Goal: Task Accomplishment & Management: Manage account settings

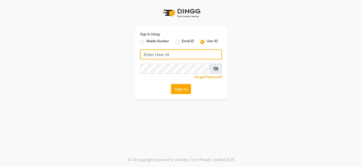
type input "e1935-26"
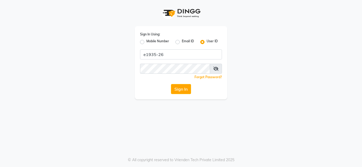
click at [186, 88] on button "Sign In" at bounding box center [181, 89] width 20 height 10
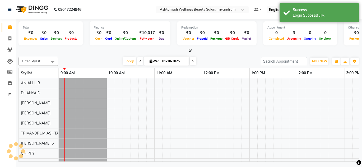
select select "en"
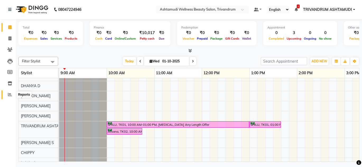
click at [7, 94] on span at bounding box center [9, 95] width 9 height 6
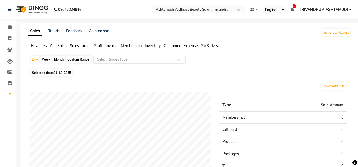
click at [79, 60] on div "Custom Range" at bounding box center [78, 59] width 25 height 7
select select "10"
select select "2025"
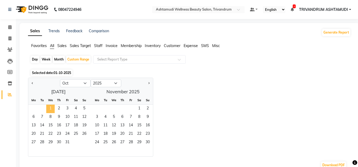
click at [49, 109] on span "1" at bounding box center [50, 109] width 8 height 8
drag, startPoint x: 67, startPoint y: 81, endPoint x: 86, endPoint y: 101, distance: 27.5
click at [67, 81] on select "Jan Feb Mar Apr May Jun [DATE] Aug Sep Oct Nov Dec" at bounding box center [75, 83] width 31 height 8
select select "9"
click at [60, 79] on select "Jan Feb Mar Apr May Jun [DATE] Aug Sep Oct Nov Dec" at bounding box center [75, 83] width 31 height 8
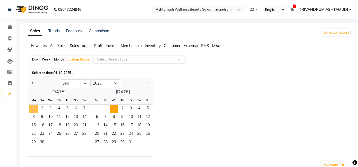
click at [35, 107] on span "1" at bounding box center [33, 109] width 8 height 8
click at [38, 144] on span "30" at bounding box center [42, 143] width 8 height 8
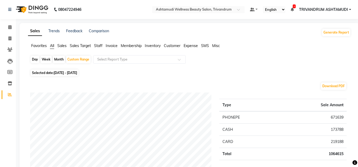
click at [99, 46] on span "Staff" at bounding box center [98, 45] width 8 height 5
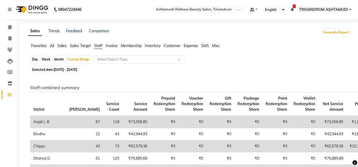
click at [111, 61] on input "text" at bounding box center [134, 59] width 76 height 5
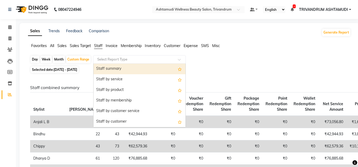
click at [124, 70] on div "Staff summary" at bounding box center [140, 69] width 92 height 11
select select "full_report"
select select "csv"
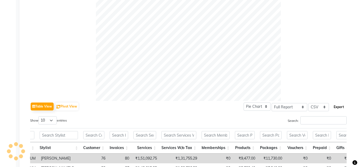
click at [340, 109] on button "Export" at bounding box center [339, 107] width 15 height 9
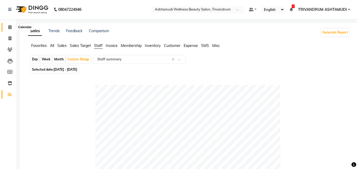
click at [11, 26] on icon at bounding box center [9, 27] width 3 height 4
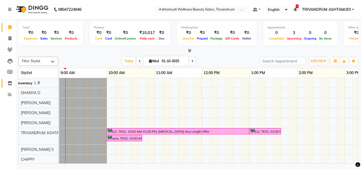
click at [11, 83] on icon at bounding box center [10, 83] width 4 height 4
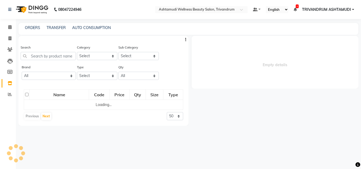
select select
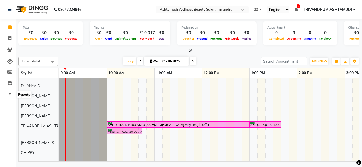
click at [11, 96] on icon at bounding box center [10, 95] width 4 height 4
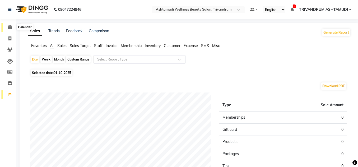
click at [7, 26] on span at bounding box center [9, 27] width 9 height 6
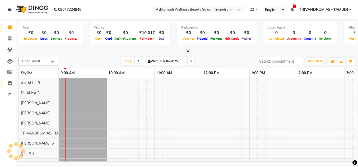
click at [12, 86] on span at bounding box center [9, 84] width 9 height 6
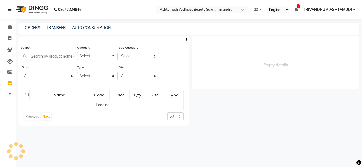
select select
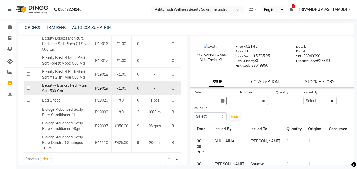
scroll to position [3, 0]
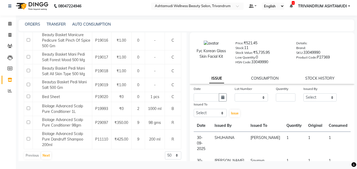
click at [169, 152] on select "50 100 500" at bounding box center [173, 156] width 16 height 8
select select "500"
click at [165, 152] on select "50 100 500" at bounding box center [173, 156] width 16 height 8
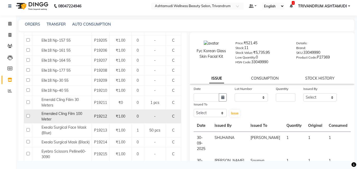
scroll to position [4045, 0]
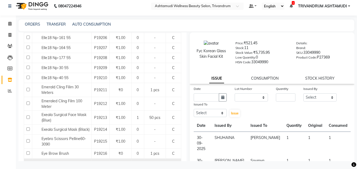
drag, startPoint x: 74, startPoint y: 134, endPoint x: 102, endPoint y: 126, distance: 28.5
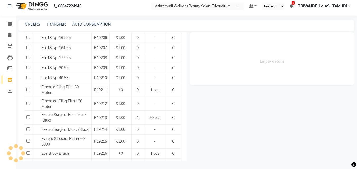
select select
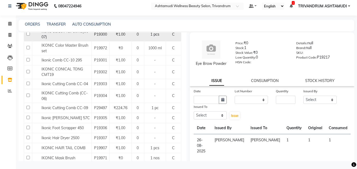
scroll to position [6081, 0]
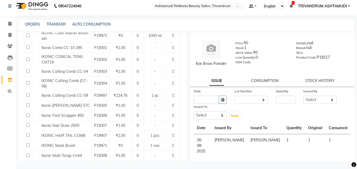
drag, startPoint x: 48, startPoint y: 153, endPoint x: 73, endPoint y: 145, distance: 26.8
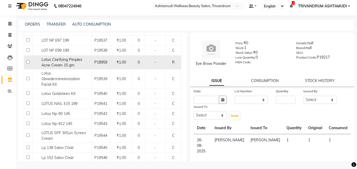
scroll to position [3596, 0]
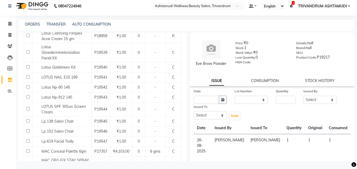
drag, startPoint x: 59, startPoint y: 88, endPoint x: 96, endPoint y: 101, distance: 40.0
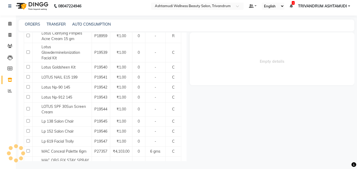
select select
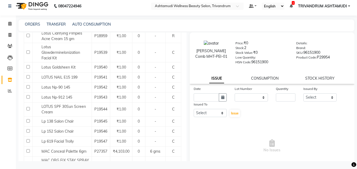
drag, startPoint x: 84, startPoint y: 89, endPoint x: 41, endPoint y: 93, distance: 43.3
drag, startPoint x: 59, startPoint y: 94, endPoint x: 39, endPoint y: 88, distance: 20.3
copy span "Marc Cutting Comb MHT-PEI-01"
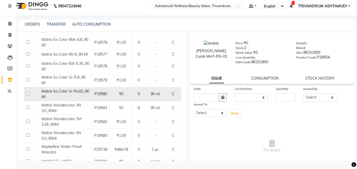
scroll to position [4257, 0]
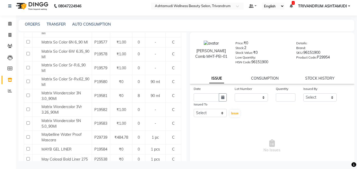
click at [112, 5] on nav "08047224946 Select Location × Ashtamudi Wellness Beauty Salon, Trivandrum Defau…" at bounding box center [178, 6] width 357 height 19
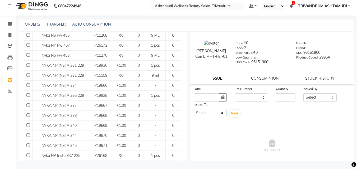
scroll to position [5722, 0]
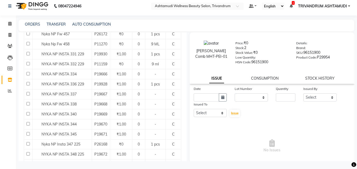
drag, startPoint x: 145, startPoint y: 159, endPoint x: 162, endPoint y: 154, distance: 17.4
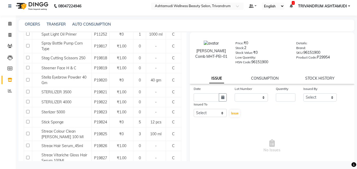
scroll to position [3120, 0]
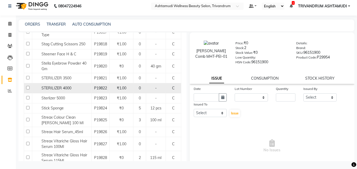
click at [73, 93] on td "STERILIZER 4000" at bounding box center [61, 88] width 59 height 10
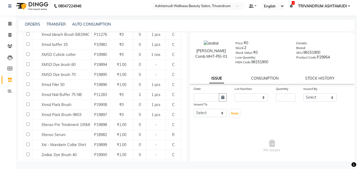
scroll to position [4548, 0]
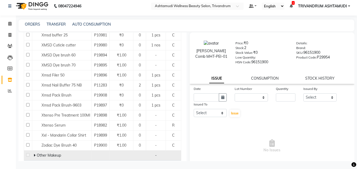
click at [61, 153] on div "Other Makeup" at bounding box center [62, 156] width 57 height 6
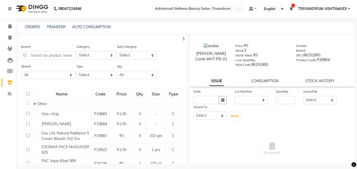
scroll to position [0, 0]
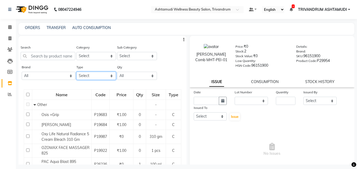
click at [88, 75] on select "Select Both Retail Consumable" at bounding box center [96, 76] width 40 height 8
select select "R"
click at [76, 72] on select "Select Both Retail Consumable" at bounding box center [96, 76] width 40 height 8
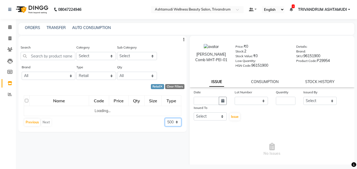
click at [176, 122] on select "50 100 500" at bounding box center [173, 122] width 16 height 8
click at [165, 118] on select "50 100 500" at bounding box center [173, 122] width 16 height 8
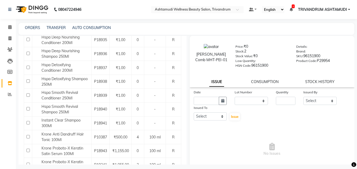
scroll to position [661, 0]
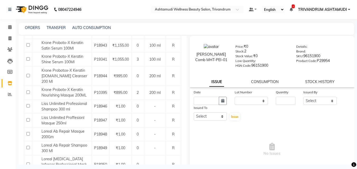
select select "100"
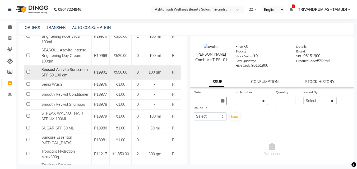
scroll to position [1291, 0]
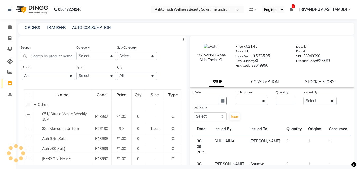
select select
click at [11, 25] on span at bounding box center [9, 27] width 9 height 6
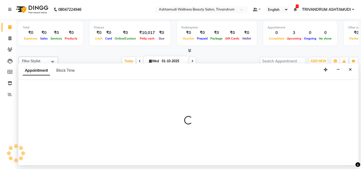
select select "27021"
select select "tentative"
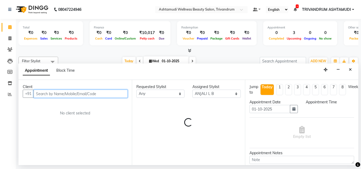
select select "600"
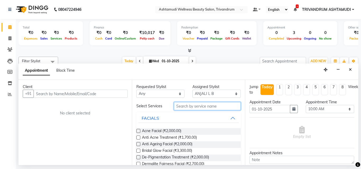
click at [192, 106] on input "text" at bounding box center [207, 106] width 67 height 8
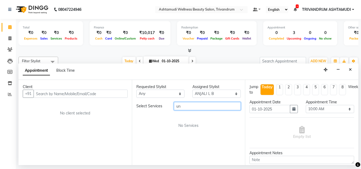
type input "u"
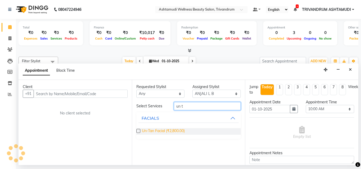
type input "un t"
click at [177, 131] on span "Un-Tan Facial (₹2,800.00)" at bounding box center [163, 131] width 43 height 7
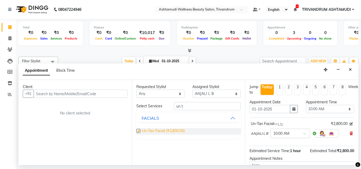
checkbox input "false"
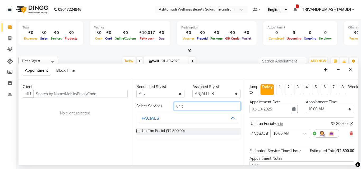
click at [186, 103] on input "un t" at bounding box center [207, 106] width 67 height 8
type input "u"
type input "h"
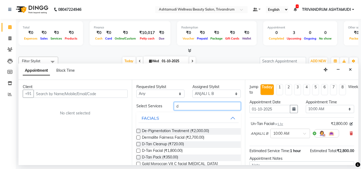
type input "d"
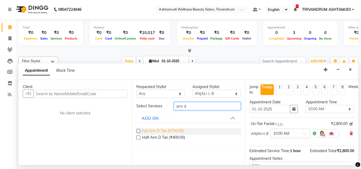
type input "arm d"
click at [178, 129] on span "Full Arm D Tan (₹700.00)" at bounding box center [163, 131] width 42 height 7
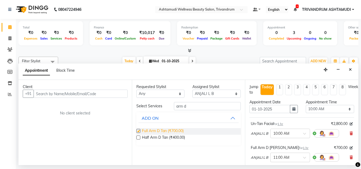
checkbox input "false"
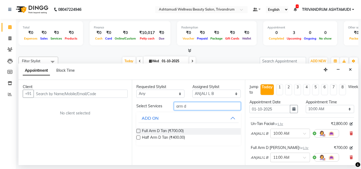
drag, startPoint x: 205, startPoint y: 107, endPoint x: 129, endPoint y: 108, distance: 76.2
click at [129, 108] on div "Client +91 No client selected Requested Stylist Any ANJALI L B CHIPPY DHANYA D …" at bounding box center [189, 122] width 340 height 85
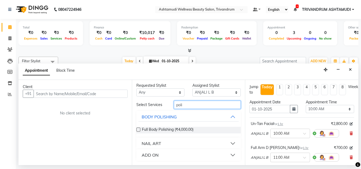
type input "poli"
click at [187, 154] on button "ADD ON" at bounding box center [189, 156] width 100 height 10
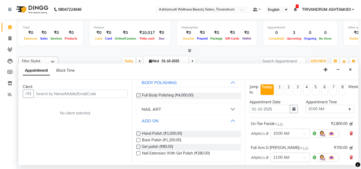
scroll to position [36, 0]
click at [350, 67] on button "Close" at bounding box center [351, 70] width 8 height 8
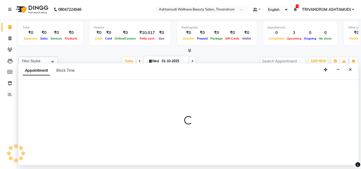
select select "27022"
select select "600"
select select "tentative"
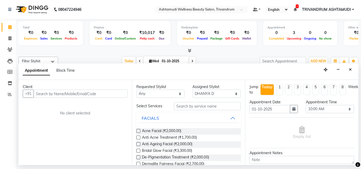
click at [62, 93] on input "text" at bounding box center [81, 94] width 94 height 8
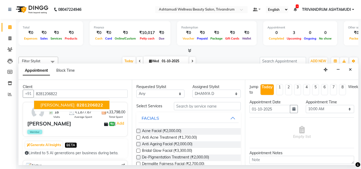
click at [76, 106] on ngb-highlight "8281206822" at bounding box center [89, 105] width 27 height 5
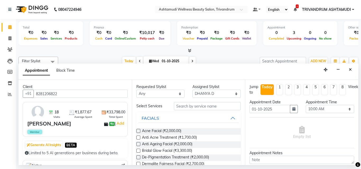
type input "8281206822"
click at [195, 106] on input "text" at bounding box center [207, 106] width 67 height 8
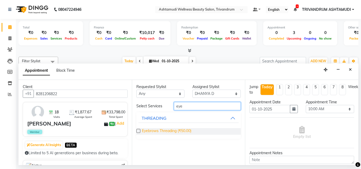
type input "eye"
click at [164, 131] on span "Eyebrows Threading (₹50.00)" at bounding box center [166, 131] width 49 height 7
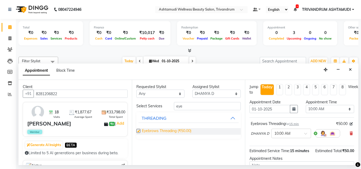
checkbox input "false"
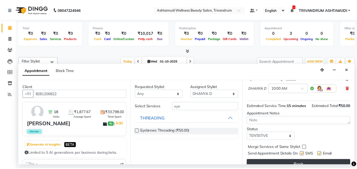
scroll to position [63, 0]
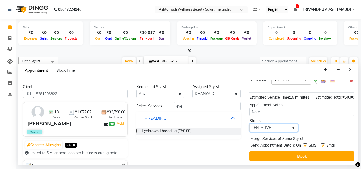
click at [281, 124] on select "Select TENTATIVE CONFIRM CHECK-IN UPCOMING" at bounding box center [274, 128] width 48 height 8
select select "confirm booking"
click at [250, 124] on select "Select TENTATIVE CONFIRM CHECK-IN UPCOMING" at bounding box center [274, 128] width 48 height 8
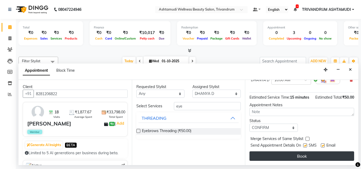
click at [299, 152] on button "Book" at bounding box center [302, 157] width 105 height 10
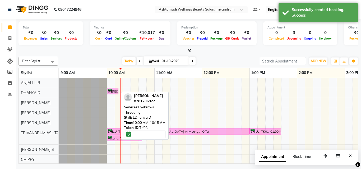
click at [112, 90] on div "[PERSON_NAME], TK03, 10:00 AM-10:15 AM, Eyebrows Threading" at bounding box center [112, 91] width 11 height 5
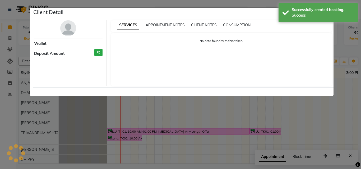
select select "6"
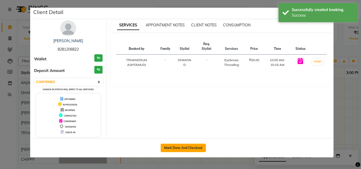
click at [194, 146] on button "Mark Done And Checkout" at bounding box center [183, 148] width 45 height 8
select select "service"
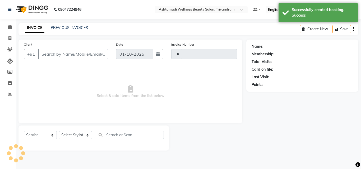
type input "3733"
select select "4636"
type input "8281206822"
select select "27022"
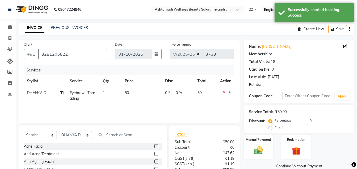
select select "2: Object"
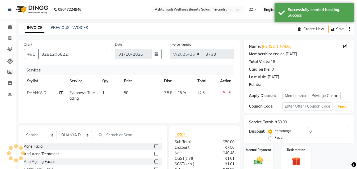
type input "15"
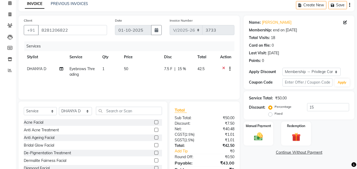
scroll to position [48, 0]
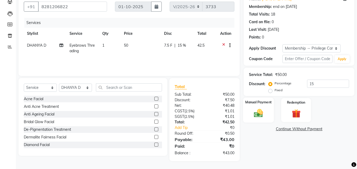
click at [261, 113] on img at bounding box center [258, 113] width 15 height 11
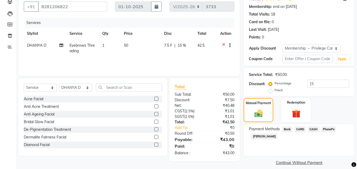
click at [331, 129] on span "PhonePe" at bounding box center [329, 130] width 15 height 6
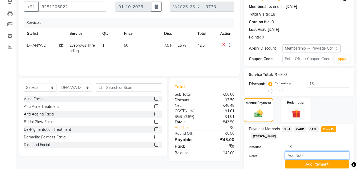
click at [304, 155] on input "Note:" at bounding box center [317, 156] width 64 height 8
type input "Manjusha"
click at [308, 164] on button "Add Payment" at bounding box center [317, 165] width 64 height 8
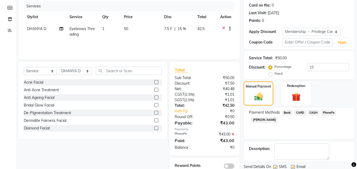
scroll to position [83, 0]
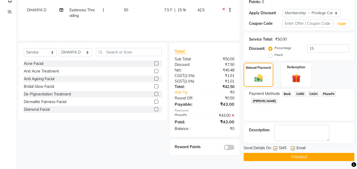
click at [294, 148] on label at bounding box center [293, 149] width 4 height 4
click at [294, 148] on input "checkbox" at bounding box center [292, 148] width 3 height 3
checkbox input "false"
click at [275, 149] on label at bounding box center [275, 149] width 4 height 4
click at [275, 149] on input "checkbox" at bounding box center [274, 148] width 3 height 3
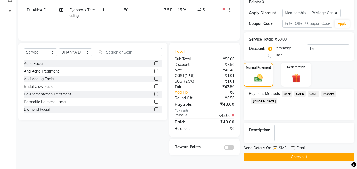
checkbox input "false"
click at [288, 158] on button "Checkout" at bounding box center [299, 157] width 111 height 8
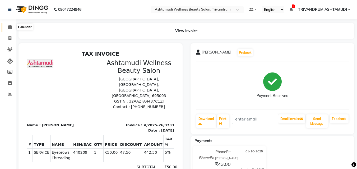
click at [8, 26] on span at bounding box center [9, 27] width 9 height 6
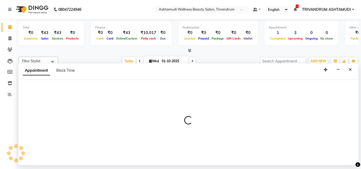
select select "27025"
select select "660"
select select "tentative"
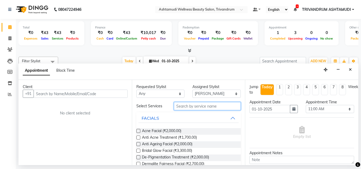
click at [197, 107] on input "text" at bounding box center [207, 106] width 67 height 8
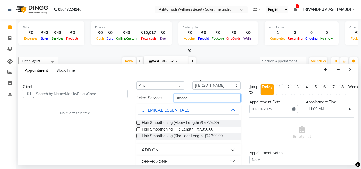
scroll to position [15, 0]
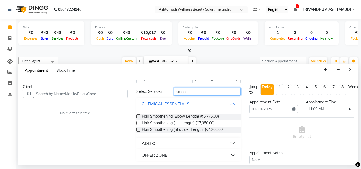
type input "smoot"
click at [160, 155] on div "OFFER ZONE" at bounding box center [155, 155] width 26 height 6
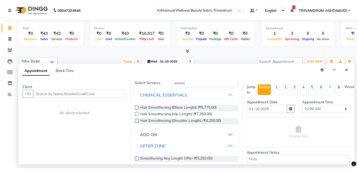
scroll to position [30, 0]
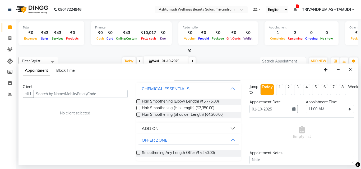
click at [182, 128] on button "ADD ON" at bounding box center [189, 129] width 100 height 10
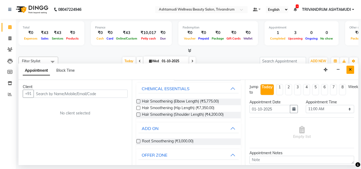
click at [350, 70] on icon "Close" at bounding box center [350, 70] width 3 height 4
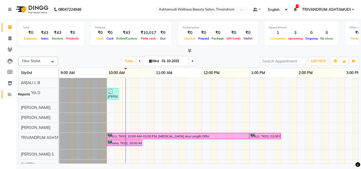
click at [8, 95] on icon at bounding box center [10, 95] width 4 height 4
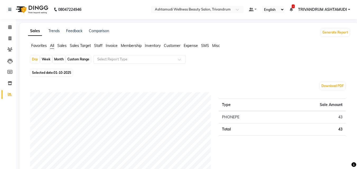
click at [81, 57] on div "Custom Range" at bounding box center [78, 59] width 25 height 7
select select "10"
select select "2025"
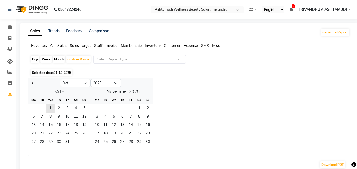
click at [34, 58] on div "Day" at bounding box center [35, 59] width 9 height 7
select select "10"
select select "2025"
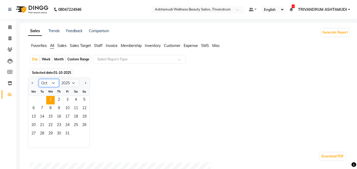
click at [54, 85] on select "Jan Feb Mar Apr May Jun Jul Aug Sep Oct Nov Dec" at bounding box center [49, 83] width 20 height 8
select select "9"
click at [39, 79] on select "Jan Feb Mar Apr May Jun Jul Aug Sep Oct Nov Dec" at bounding box center [49, 83] width 20 height 8
click at [41, 133] on span "30" at bounding box center [42, 134] width 8 height 8
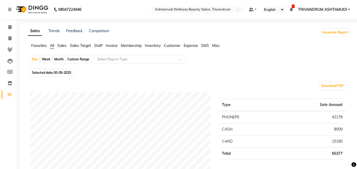
click at [110, 47] on span "Invoice" at bounding box center [112, 45] width 12 height 5
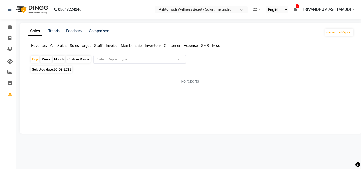
click at [120, 60] on input "text" at bounding box center [134, 59] width 76 height 5
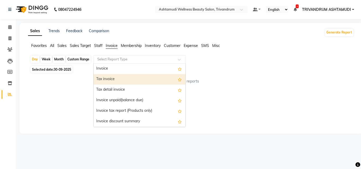
click at [111, 76] on div "Tax invoice" at bounding box center [140, 79] width 92 height 11
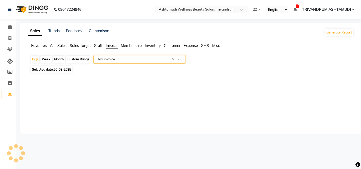
select select "full_report"
select select "csv"
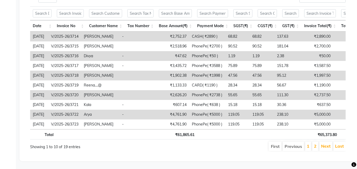
scroll to position [108, 0]
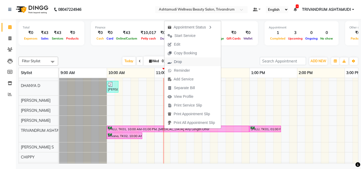
click at [186, 62] on button "Drop" at bounding box center [192, 62] width 57 height 9
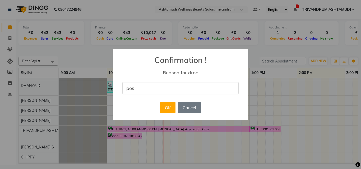
type input "postponed"
click at [168, 103] on button "OK" at bounding box center [167, 108] width 15 height 12
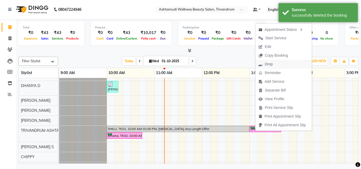
click at [272, 63] on span "Drop" at bounding box center [269, 65] width 8 height 6
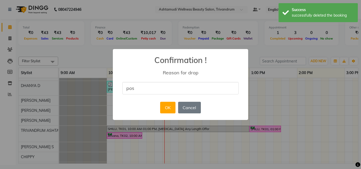
type input "postponed"
click at [167, 106] on button "OK" at bounding box center [167, 108] width 15 height 12
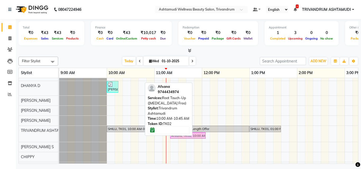
drag, startPoint x: 134, startPoint y: 137, endPoint x: 201, endPoint y: 141, distance: 67.3
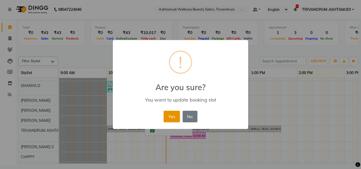
click at [167, 116] on button "Yes" at bounding box center [172, 117] width 16 height 12
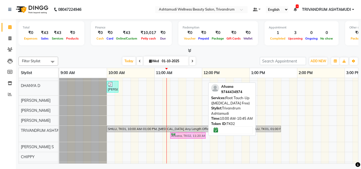
drag, startPoint x: 191, startPoint y: 135, endPoint x: 187, endPoint y: 135, distance: 3.7
click at [59, 135] on div "SHILU, TK01, 10:00 AM-01:00 PM, Botox Any Length Offer SHILU, TK01, 01:00 PM-01…" at bounding box center [59, 134] width 0 height 16
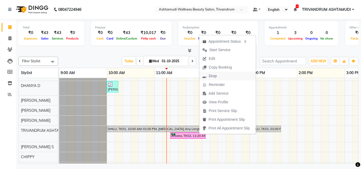
click at [226, 75] on button "Drop" at bounding box center [227, 76] width 57 height 9
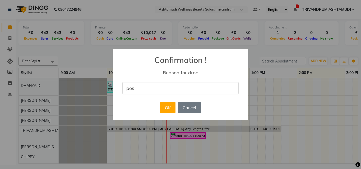
type input "postponed"
click at [166, 104] on button "OK" at bounding box center [167, 108] width 15 height 12
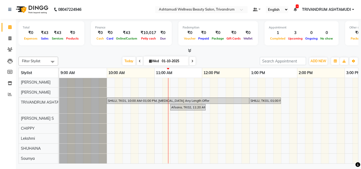
scroll to position [39, 0]
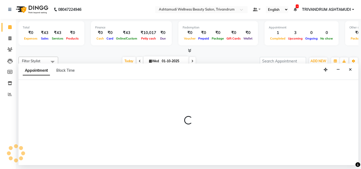
select select "91391"
select select "tentative"
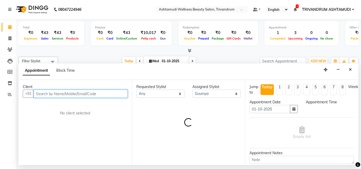
select select "675"
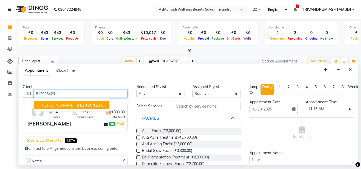
click at [77, 104] on span "8129264231" at bounding box center [90, 105] width 26 height 5
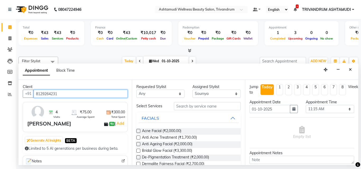
type input "8129264231"
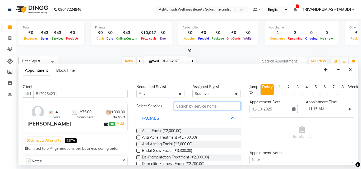
click at [181, 108] on input "text" at bounding box center [207, 106] width 67 height 8
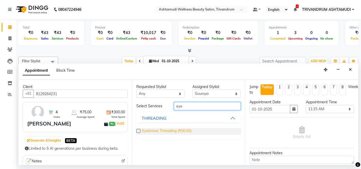
type input "eye"
click at [170, 130] on span "Eyebrows Threading (₹50.00)" at bounding box center [166, 131] width 49 height 7
checkbox input "false"
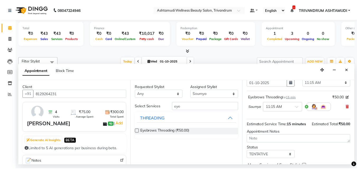
scroll to position [63, 0]
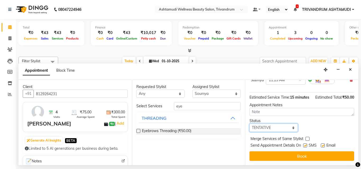
click at [273, 125] on select "Select TENTATIVE CONFIRM CHECK-IN UPCOMING" at bounding box center [274, 128] width 48 height 8
select select "check-in"
click at [250, 124] on select "Select TENTATIVE CONFIRM CHECK-IN UPCOMING" at bounding box center [274, 128] width 48 height 8
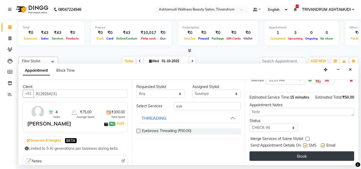
click at [274, 152] on button "Book" at bounding box center [302, 157] width 105 height 10
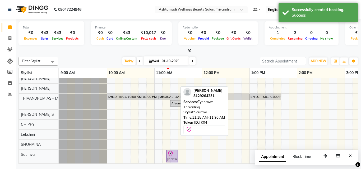
click at [174, 155] on div at bounding box center [172, 154] width 10 height 6
click at [170, 154] on icon at bounding box center [170, 154] width 6 height 6
select select "8"
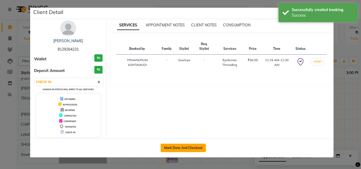
click at [181, 147] on button "Mark Done And Checkout" at bounding box center [183, 148] width 45 height 8
select select "service"
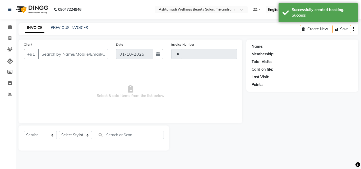
type input "3734"
select select "4636"
type input "8129264231"
select select "91391"
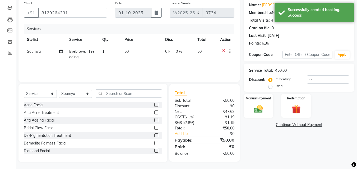
scroll to position [42, 0]
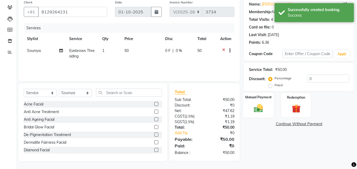
click at [257, 113] on img at bounding box center [258, 108] width 15 height 11
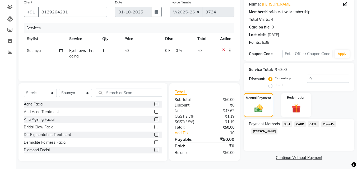
click at [332, 124] on span "PhonePe" at bounding box center [329, 125] width 15 height 6
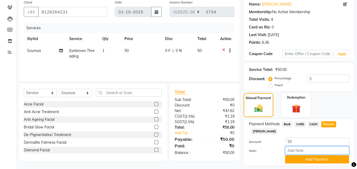
drag, startPoint x: 304, startPoint y: 152, endPoint x: 301, endPoint y: 149, distance: 4.5
click at [303, 152] on input "Note:" at bounding box center [317, 151] width 64 height 8
type input "SHUHAINA"
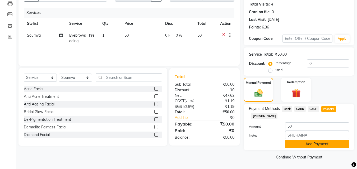
click at [306, 144] on button "Add Payment" at bounding box center [317, 144] width 64 height 8
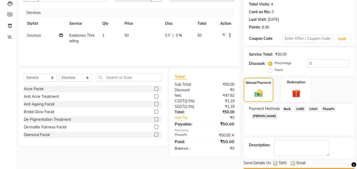
scroll to position [73, 0]
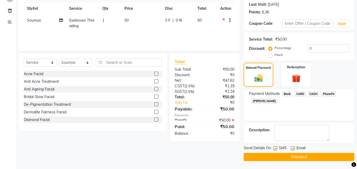
click at [293, 148] on label at bounding box center [293, 149] width 4 height 4
click at [293, 148] on input "checkbox" at bounding box center [292, 148] width 3 height 3
checkbox input "false"
click at [279, 158] on button "Checkout" at bounding box center [299, 157] width 111 height 8
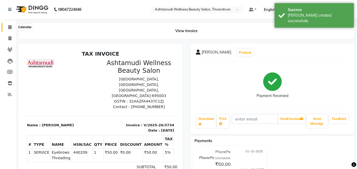
click at [11, 26] on icon at bounding box center [9, 27] width 3 height 4
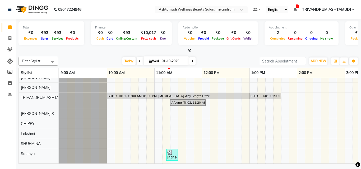
scroll to position [44, 0]
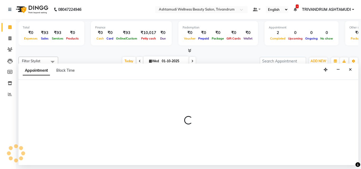
select select "52027"
select select "645"
select select "tentative"
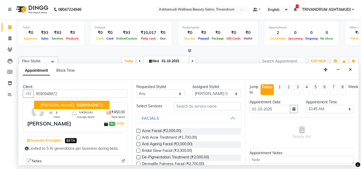
click at [44, 104] on span "roshini" at bounding box center [57, 105] width 34 height 5
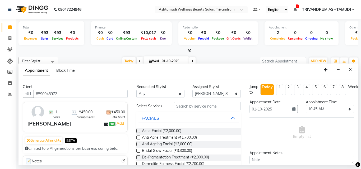
type input "8590948972"
click at [181, 107] on input "text" at bounding box center [207, 106] width 67 height 8
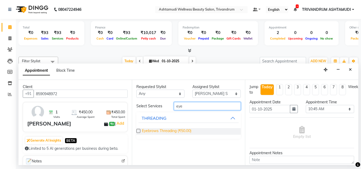
type input "eye"
click at [154, 132] on span "Eyebrows Threading (₹50.00)" at bounding box center [166, 131] width 49 height 7
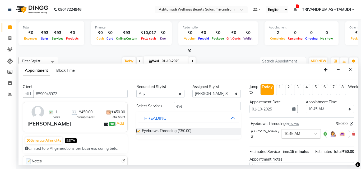
checkbox input "false"
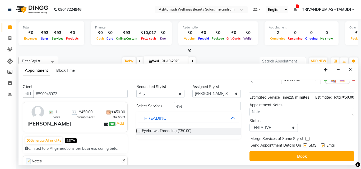
scroll to position [64, 0]
click at [259, 124] on select "Select TENTATIVE CONFIRM CHECK-IN UPCOMING" at bounding box center [274, 128] width 48 height 8
select select "check-in"
click at [250, 124] on select "Select TENTATIVE CONFIRM CHECK-IN UPCOMING" at bounding box center [274, 128] width 48 height 8
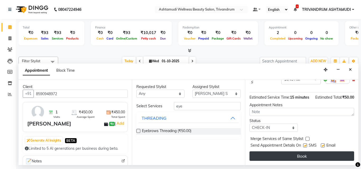
click at [264, 152] on button "Book" at bounding box center [302, 157] width 105 height 10
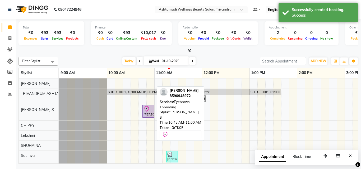
click at [146, 111] on icon at bounding box center [147, 109] width 6 height 6
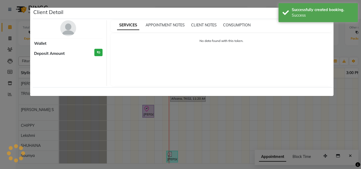
select select "8"
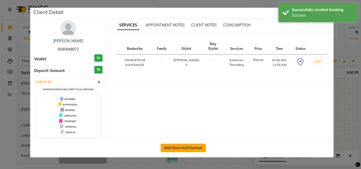
click at [193, 148] on button "Mark Done And Checkout" at bounding box center [183, 148] width 45 height 8
select select "service"
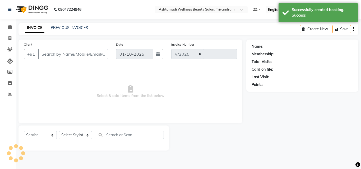
select select "4636"
type input "3735"
type input "8590948972"
select select "52027"
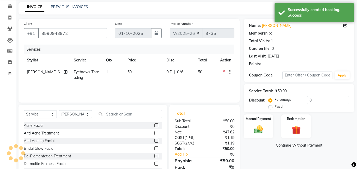
select select "1: Object"
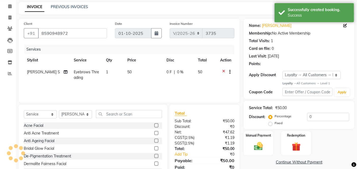
scroll to position [42, 0]
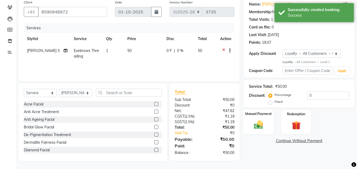
click at [270, 121] on div "Manual Payment" at bounding box center [258, 121] width 31 height 25
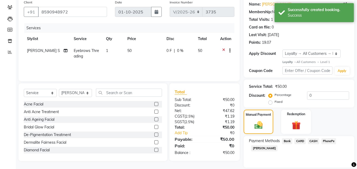
click at [332, 141] on span "PhonePe" at bounding box center [329, 142] width 15 height 6
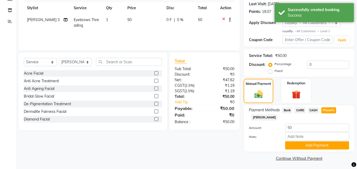
scroll to position [75, 0]
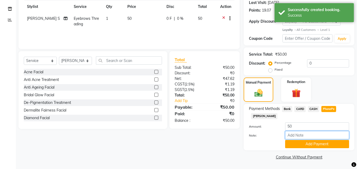
click at [312, 135] on input "Note:" at bounding box center [317, 135] width 64 height 8
type input "SHUHAINA"
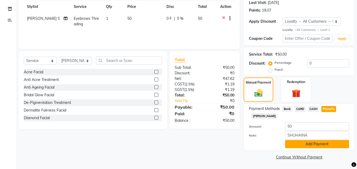
click at [323, 145] on button "Add Payment" at bounding box center [317, 144] width 64 height 8
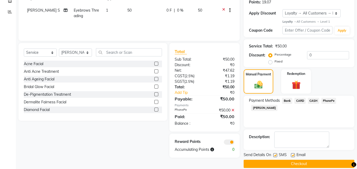
scroll to position [90, 0]
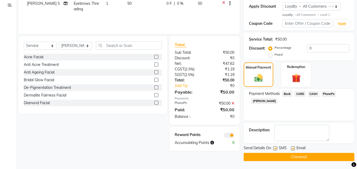
drag, startPoint x: 293, startPoint y: 150, endPoint x: 287, endPoint y: 149, distance: 5.6
click at [292, 150] on label at bounding box center [293, 149] width 4 height 4
click at [292, 150] on input "checkbox" at bounding box center [292, 148] width 3 height 3
checkbox input "false"
click at [276, 150] on label at bounding box center [275, 149] width 4 height 4
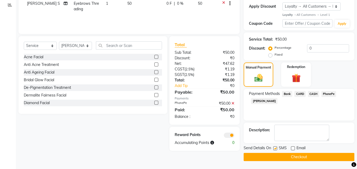
click at [276, 150] on input "checkbox" at bounding box center [274, 148] width 3 height 3
checkbox input "false"
click at [279, 154] on button "Checkout" at bounding box center [299, 157] width 111 height 8
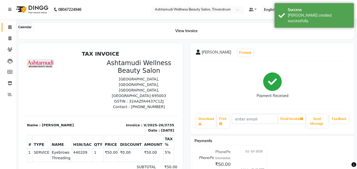
click at [10, 29] on icon at bounding box center [9, 27] width 3 height 4
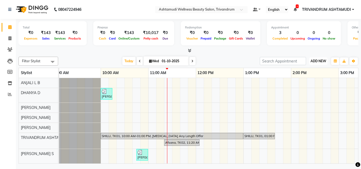
click at [319, 62] on span "ADD NEW" at bounding box center [319, 61] width 16 height 4
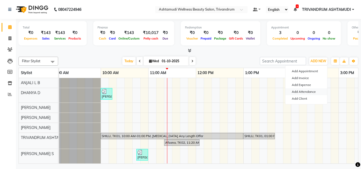
click at [311, 89] on link "Add Attendance" at bounding box center [307, 92] width 42 height 7
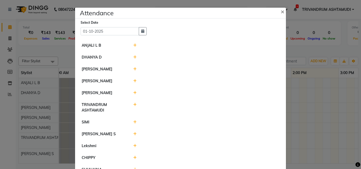
click at [133, 46] on icon at bounding box center [134, 46] width 3 height 4
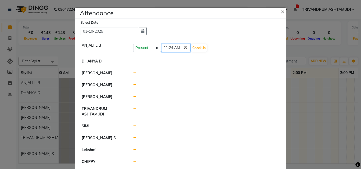
click at [162, 50] on input "11:24" at bounding box center [176, 48] width 30 height 8
type input "09:40"
drag, startPoint x: 202, startPoint y: 45, endPoint x: 198, endPoint y: 53, distance: 8.4
click at [202, 47] on button "Check-In" at bounding box center [199, 47] width 16 height 7
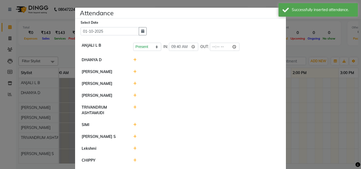
click at [133, 59] on icon at bounding box center [134, 60] width 3 height 4
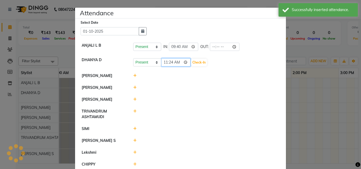
click at [161, 62] on input "11:24" at bounding box center [176, 62] width 30 height 8
type input "09:44"
click at [202, 64] on button "Check-In" at bounding box center [199, 62] width 16 height 7
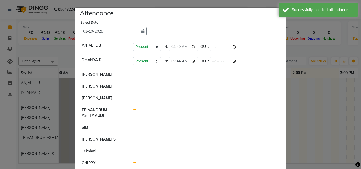
click at [134, 74] on icon at bounding box center [134, 75] width 3 height 4
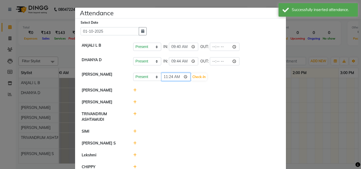
click at [163, 76] on input "11:24" at bounding box center [176, 77] width 30 height 8
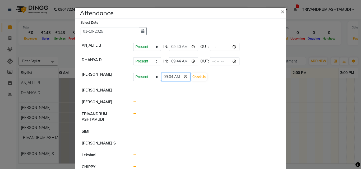
type input "09:45"
click at [200, 75] on button "Check-In" at bounding box center [199, 77] width 16 height 7
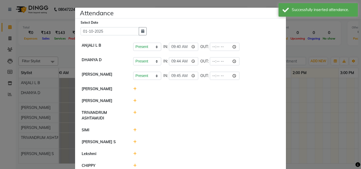
click at [133, 90] on icon at bounding box center [134, 89] width 3 height 4
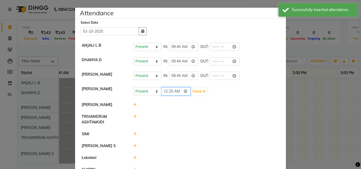
click at [164, 92] on input "11:25" at bounding box center [176, 92] width 30 height 8
type input "08:57"
click at [201, 91] on button "Check-In" at bounding box center [199, 91] width 16 height 7
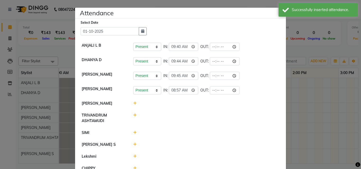
click at [133, 104] on icon at bounding box center [134, 104] width 3 height 4
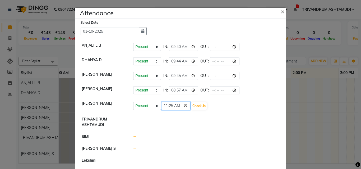
click at [164, 105] on input "11:25" at bounding box center [176, 106] width 30 height 8
type input "09:57"
click at [198, 108] on button "Check-In" at bounding box center [199, 106] width 16 height 7
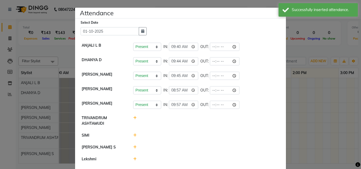
scroll to position [41, 0]
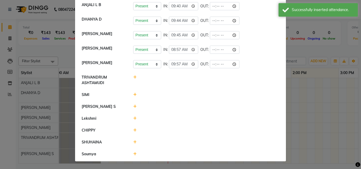
click at [134, 95] on icon at bounding box center [134, 95] width 3 height 4
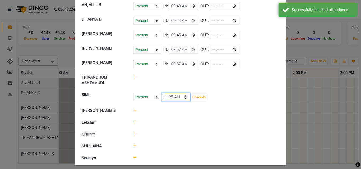
click at [163, 98] on input "11:25" at bounding box center [176, 97] width 30 height 8
type input "09:19"
click at [198, 97] on button "Check-In" at bounding box center [199, 97] width 16 height 7
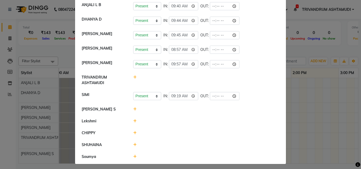
click at [134, 109] on icon at bounding box center [134, 110] width 3 height 4
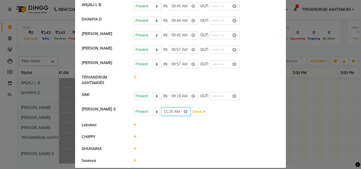
click at [163, 114] on input "11:25" at bounding box center [176, 112] width 30 height 8
type input "10:00"
click at [195, 112] on button "Check-In" at bounding box center [199, 111] width 16 height 7
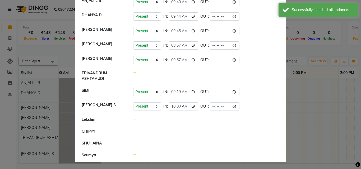
scroll to position [46, 0]
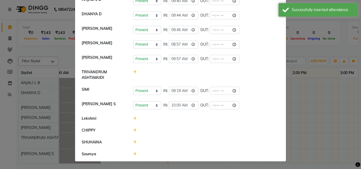
click at [131, 118] on div at bounding box center [206, 119] width 154 height 6
click at [133, 119] on icon at bounding box center [134, 119] width 3 height 4
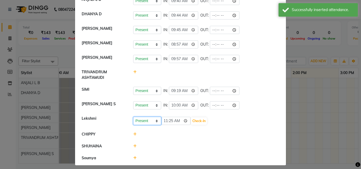
click at [144, 121] on select "Present Absent Late Half Day Weekly Off" at bounding box center [147, 121] width 28 height 8
select select "A"
click at [133, 117] on select "Present Absent Late Half Day Weekly Off" at bounding box center [147, 121] width 28 height 8
click at [164, 120] on button "Save" at bounding box center [167, 121] width 10 height 7
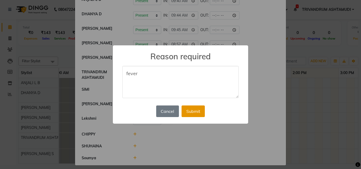
type textarea "fever"
click at [185, 116] on button "Submit" at bounding box center [193, 112] width 23 height 12
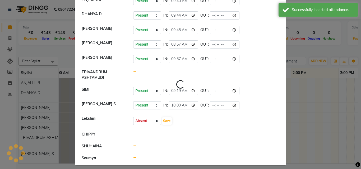
select select "A"
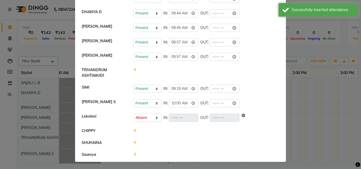
scroll to position [49, 0]
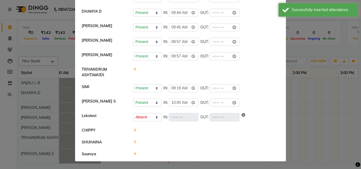
click at [133, 131] on icon at bounding box center [134, 131] width 3 height 4
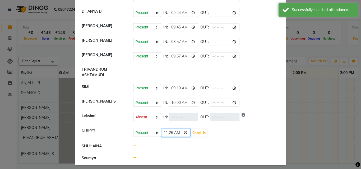
click at [162, 133] on input "11:26" at bounding box center [176, 133] width 30 height 8
type input "09:48"
click at [197, 133] on button "Check-In" at bounding box center [199, 133] width 16 height 7
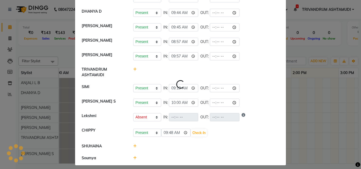
select select "A"
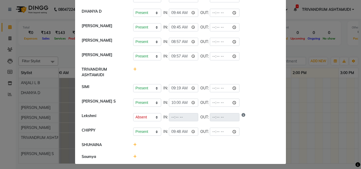
click at [133, 146] on icon at bounding box center [134, 145] width 3 height 4
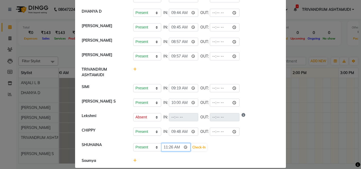
click at [164, 149] on input "11:26" at bounding box center [176, 148] width 30 height 8
type input "09:45"
click at [199, 148] on button "Check-In" at bounding box center [199, 147] width 16 height 7
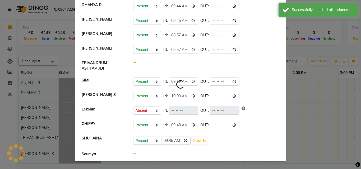
select select "A"
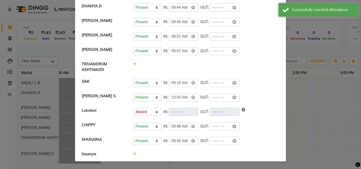
scroll to position [54, 0]
click at [133, 154] on icon at bounding box center [134, 155] width 3 height 4
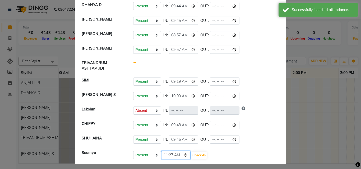
click at [165, 157] on input "11:27" at bounding box center [176, 156] width 30 height 8
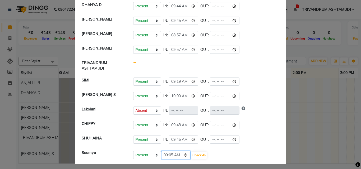
type input "09:56"
click at [200, 153] on button "Check-In" at bounding box center [199, 155] width 16 height 7
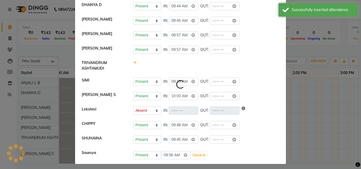
select select "A"
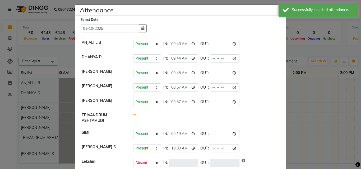
scroll to position [0, 0]
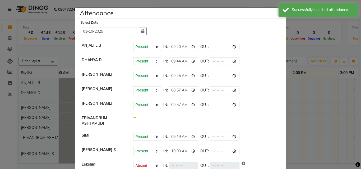
click at [303, 149] on ngb-modal-window "Attendance × Select Date 01-10-2025 ANJALI L B Present Absent Late Half Day Wee…" at bounding box center [180, 84] width 361 height 169
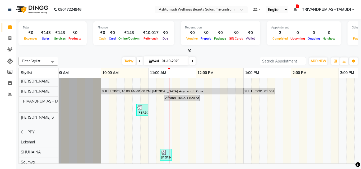
scroll to position [49, 0]
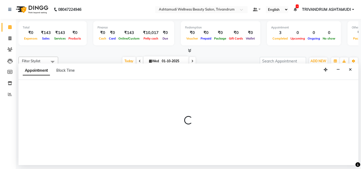
select select "91391"
select select "660"
select select "tentative"
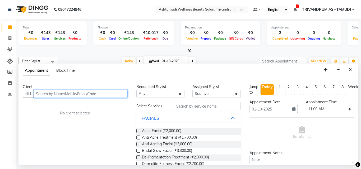
type input "D"
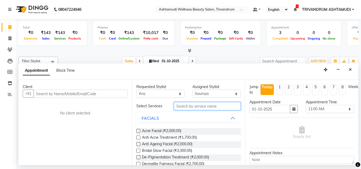
click at [190, 104] on input "text" at bounding box center [207, 106] width 67 height 8
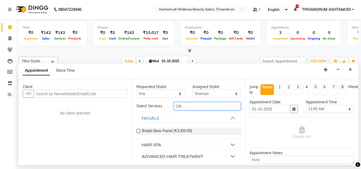
type input "D"
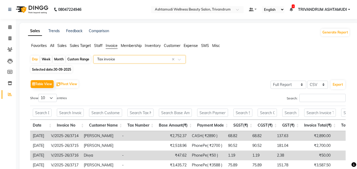
select select "full_report"
select select "csv"
click at [7, 25] on span at bounding box center [9, 27] width 9 height 6
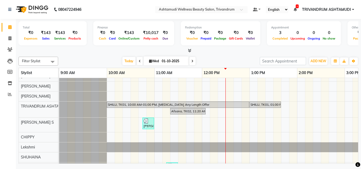
scroll to position [22, 0]
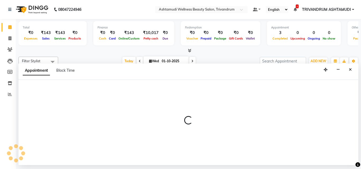
select select "27034"
select select "600"
select select "tentative"
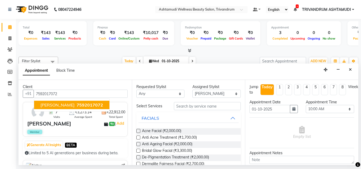
click at [82, 102] on button "Jasmine 7592017072" at bounding box center [71, 105] width 75 height 8
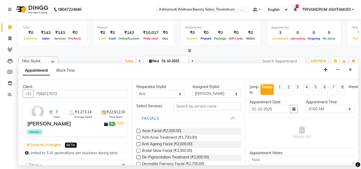
type input "7592017072"
click at [212, 108] on input "text" at bounding box center [207, 106] width 67 height 8
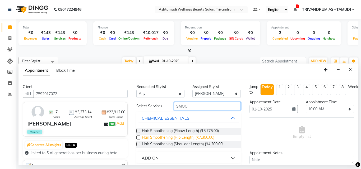
scroll to position [15, 0]
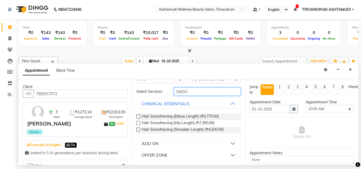
type input "SMOO"
click at [167, 140] on button "ADD ON" at bounding box center [189, 144] width 100 height 10
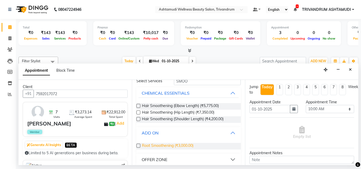
scroll to position [30, 0]
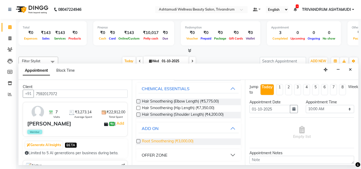
click at [186, 141] on span "Root Smoothening (₹3,000.00)" at bounding box center [168, 142] width 52 height 7
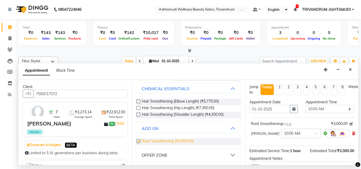
checkbox input "false"
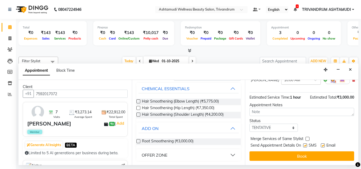
scroll to position [58, 0]
click at [274, 124] on select "Select TENTATIVE CONFIRM CHECK-IN UPCOMING" at bounding box center [274, 128] width 48 height 8
select select "check-in"
click at [250, 124] on select "Select TENTATIVE CONFIRM CHECK-IN UPCOMING" at bounding box center [274, 128] width 48 height 8
click at [304, 144] on label at bounding box center [305, 146] width 4 height 4
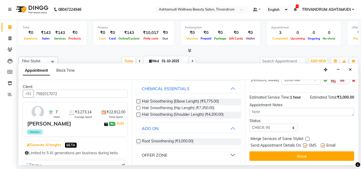
click at [304, 145] on input "checkbox" at bounding box center [304, 146] width 3 height 3
checkbox input "false"
click at [322, 144] on label at bounding box center [323, 146] width 4 height 4
click at [322, 145] on input "checkbox" at bounding box center [322, 146] width 3 height 3
checkbox input "false"
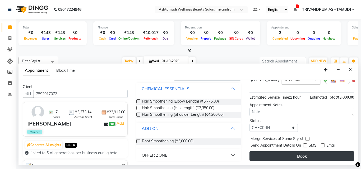
click at [313, 154] on button "Book" at bounding box center [302, 157] width 105 height 10
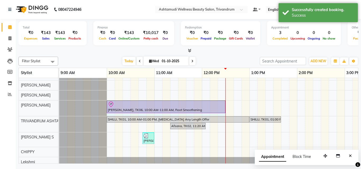
drag, startPoint x: 154, startPoint y: 107, endPoint x: 220, endPoint y: 108, distance: 66.4
click at [59, 108] on div "[PERSON_NAME], TK06, 10:00 AM-11:00 AM, Root Smoothening [PERSON_NAME], TK06, 1…" at bounding box center [59, 109] width 0 height 16
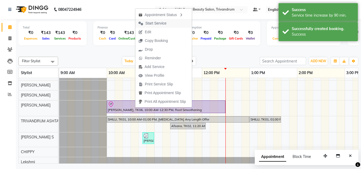
click at [164, 25] on span "Start Service" at bounding box center [155, 24] width 21 height 6
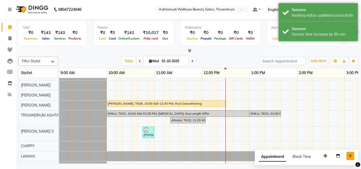
click at [351, 154] on button "Close" at bounding box center [351, 156] width 8 height 8
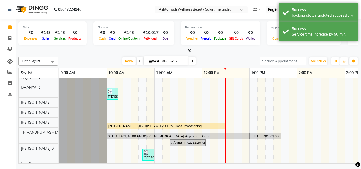
scroll to position [0, 0]
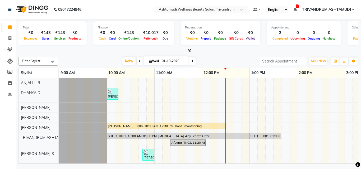
select select "27021"
select select "tentative"
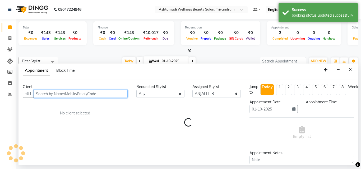
select select "705"
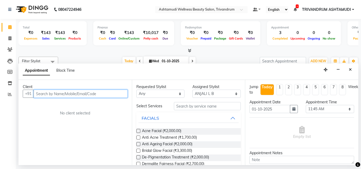
click at [79, 97] on input "text" at bounding box center [81, 94] width 94 height 8
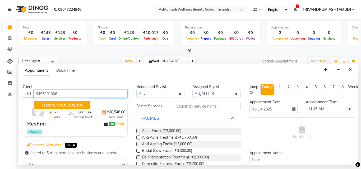
click at [73, 106] on span "9495201006" at bounding box center [70, 105] width 26 height 5
type input "9495201006"
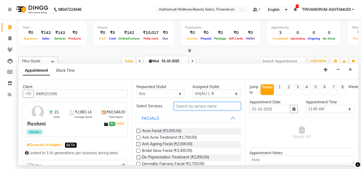
click at [185, 103] on input "text" at bounding box center [207, 106] width 67 height 8
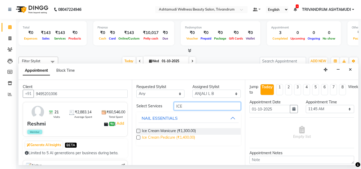
type input "ICE"
click at [186, 137] on span "Ice Cream Pedicure (₹1,400.00)" at bounding box center [168, 138] width 53 height 7
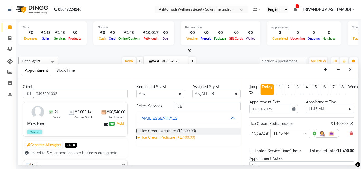
checkbox input "false"
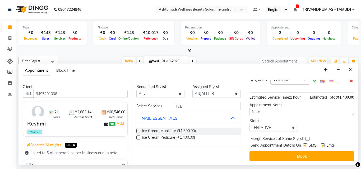
scroll to position [58, 0]
click at [284, 126] on select "Select TENTATIVE CONFIRM CHECK-IN UPCOMING" at bounding box center [274, 128] width 48 height 8
select select "check-in"
click at [250, 124] on select "Select TENTATIVE CONFIRM CHECK-IN UPCOMING" at bounding box center [274, 128] width 48 height 8
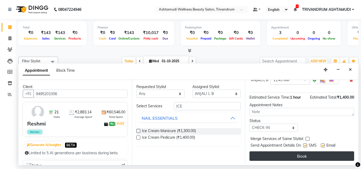
click at [300, 152] on button "Book" at bounding box center [302, 157] width 105 height 10
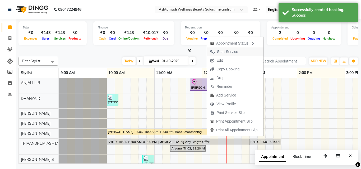
click at [239, 53] on span "Start Service" at bounding box center [224, 52] width 34 height 9
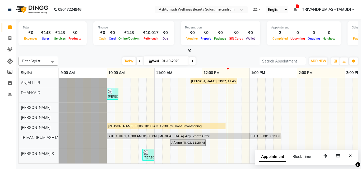
scroll to position [49, 0]
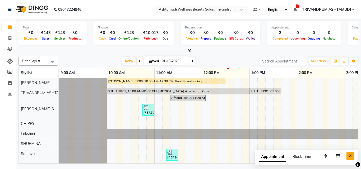
click at [350, 157] on icon "Close" at bounding box center [350, 156] width 3 height 4
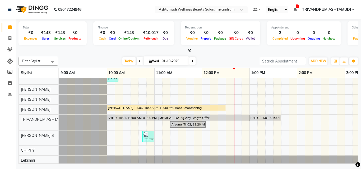
scroll to position [0, 0]
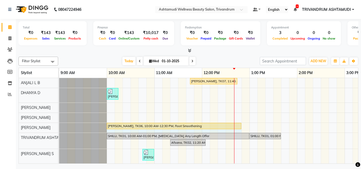
drag, startPoint x: 225, startPoint y: 126, endPoint x: 240, endPoint y: 126, distance: 14.8
click at [59, 126] on div "Jasmine, TK06, 10:00 AM-12:30 PM, Root Smoothening Jasmine, TK06, 10:00 AM-12:3…" at bounding box center [59, 127] width 0 height 9
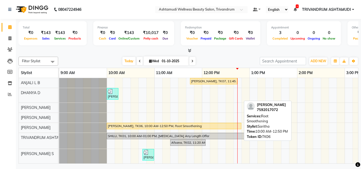
click at [145, 125] on div "[PERSON_NAME], TK06, 10:00 AM-12:50 PM, Root Smoothening" at bounding box center [174, 126] width 134 height 5
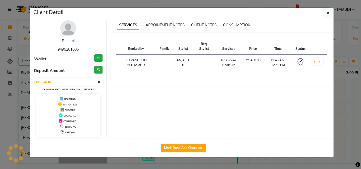
select select "1"
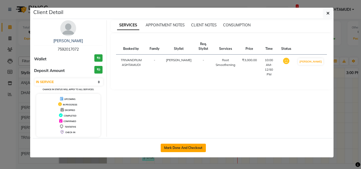
click at [188, 147] on button "Mark Done And Checkout" at bounding box center [183, 148] width 45 height 8
select select "4636"
select select "service"
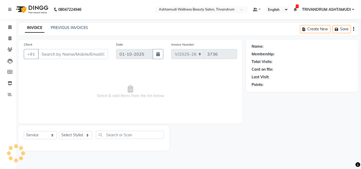
type input "7592017072"
select select "27034"
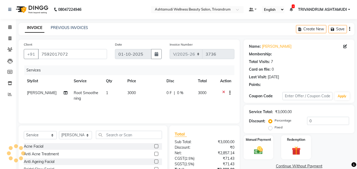
select select "2: Object"
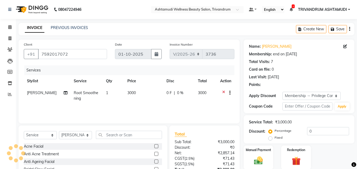
type input "15"
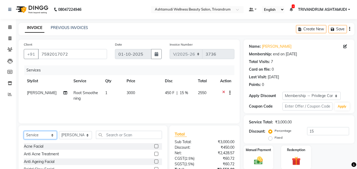
click at [37, 138] on select "Select Service Product Membership Package Voucher Prepaid Gift Card" at bounding box center [40, 135] width 33 height 8
click at [24, 131] on select "Select Service Product Membership Package Voucher Prepaid Gift Card" at bounding box center [40, 135] width 33 height 8
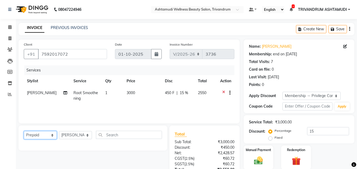
click at [39, 135] on select "Select Service Product Membership Package Voucher Prepaid Gift Card" at bounding box center [40, 135] width 33 height 8
select select "product"
click at [24, 131] on select "Select Service Product Membership Package Voucher Prepaid Gift Card" at bounding box center [40, 135] width 33 height 8
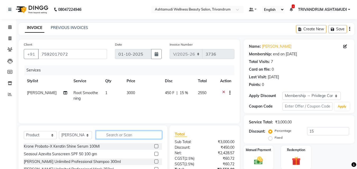
click at [120, 135] on input "text" at bounding box center [129, 135] width 66 height 8
type input "4045787724615"
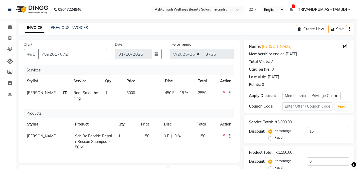
type input "4045787723595"
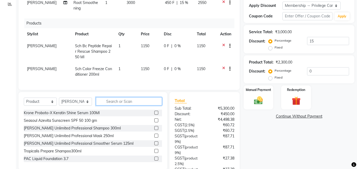
scroll to position [91, 0]
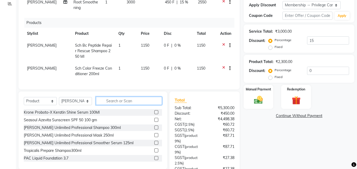
click at [120, 103] on input "text" at bounding box center [129, 101] width 66 height 8
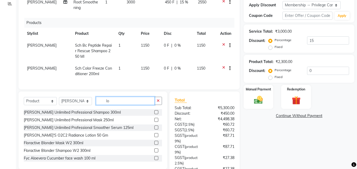
type input "l"
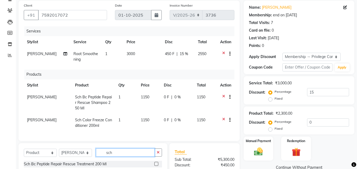
scroll to position [38, 0]
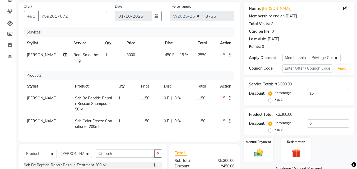
click at [219, 121] on td at bounding box center [225, 124] width 17 height 17
click at [223, 121] on icon at bounding box center [223, 122] width 3 height 7
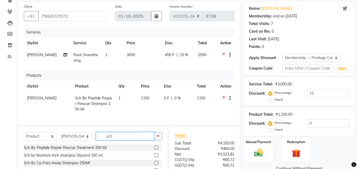
click at [135, 141] on input "sch" at bounding box center [125, 136] width 59 height 8
type input "s"
type input "4045787724615"
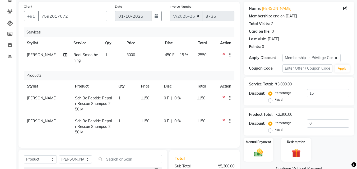
click at [224, 121] on icon at bounding box center [223, 122] width 3 height 7
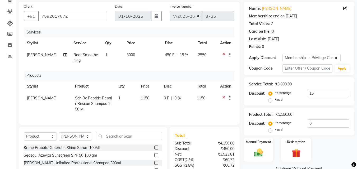
click at [343, 154] on div "Manual Payment Redemption" at bounding box center [299, 150] width 119 height 24
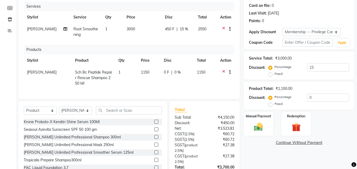
scroll to position [65, 0]
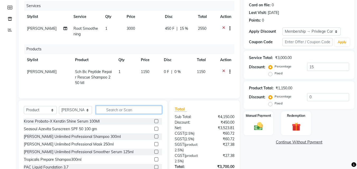
click at [112, 113] on input "text" at bounding box center [129, 110] width 66 height 8
type input "4045787723595"
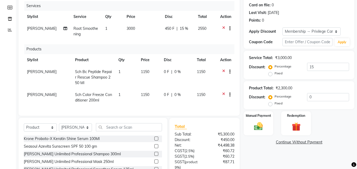
click at [275, 104] on label "Fixed" at bounding box center [279, 103] width 8 height 5
click at [271, 104] on input "Fixed" at bounding box center [272, 104] width 4 height 4
radio input "true"
drag, startPoint x: 319, startPoint y: 96, endPoint x: 290, endPoint y: 99, distance: 29.5
click at [290, 99] on div "Percentage Fixed 0" at bounding box center [310, 100] width 80 height 14
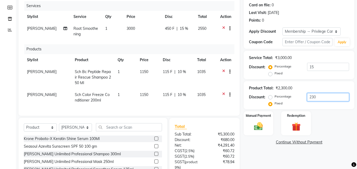
type input "230"
click at [291, 156] on div "Name: Jasmine Membership: end on 08-12-2025 Total Visits: 7 Card on file: 0 Las…" at bounding box center [301, 107] width 115 height 265
drag, startPoint x: 181, startPoint y: 71, endPoint x: 174, endPoint y: 75, distance: 7.9
click at [174, 75] on div "115 F | 10 %" at bounding box center [177, 72] width 28 height 6
select select "27034"
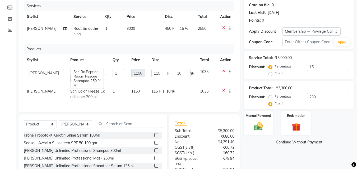
click at [336, 133] on div "Manual Payment Redemption" at bounding box center [299, 124] width 119 height 24
click at [293, 155] on div "Name: Jasmine Membership: end on 08-12-2025 Total Visits: 7 Card on file: 0 Las…" at bounding box center [301, 106] width 115 height 262
click at [187, 82] on td "115 F | 10 %" at bounding box center [172, 76] width 49 height 20
click at [334, 154] on div "Name: Jasmine Membership: end on 08-12-2025 Total Visits: 7 Card on file: 0 Las…" at bounding box center [301, 106] width 115 height 262
drag, startPoint x: 186, startPoint y: 73, endPoint x: 175, endPoint y: 74, distance: 11.1
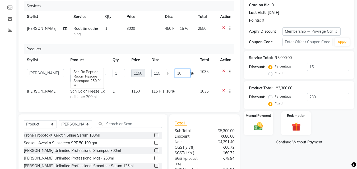
click at [175, 74] on input "10" at bounding box center [183, 73] width 16 height 8
type input "8"
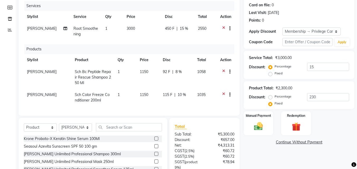
click at [290, 154] on div "Name: Jasmine Membership: end on 08-12-2025 Total Visits: 7 Card on file: 0 Las…" at bounding box center [301, 107] width 115 height 265
click at [177, 71] on span "8 %" at bounding box center [179, 72] width 6 height 6
select select "27034"
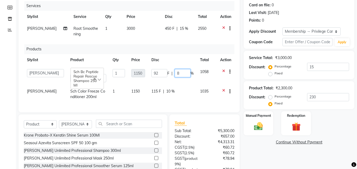
drag, startPoint x: 185, startPoint y: 76, endPoint x: 163, endPoint y: 76, distance: 21.7
click at [163, 76] on div "92 F | 8 %" at bounding box center [173, 73] width 42 height 8
type input "10"
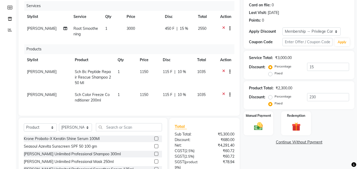
click at [274, 147] on div "Name: Jasmine Membership: end on 08-12-2025 Total Visits: 7 Card on file: 0 Las…" at bounding box center [301, 107] width 115 height 265
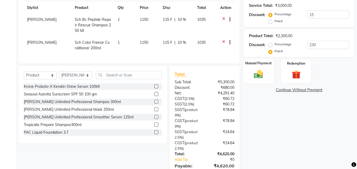
scroll to position [117, 0]
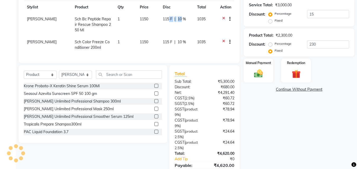
drag, startPoint x: 181, startPoint y: 19, endPoint x: 168, endPoint y: 20, distance: 12.7
click at [168, 20] on div "115 F | 10 %" at bounding box center [177, 19] width 28 height 6
select select "27034"
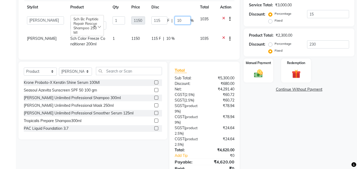
drag, startPoint x: 181, startPoint y: 19, endPoint x: 176, endPoint y: 19, distance: 5.6
click at [176, 19] on input "10" at bounding box center [183, 20] width 16 height 8
type input "8"
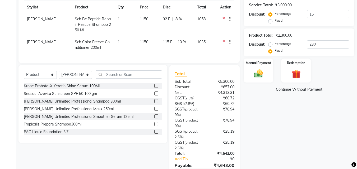
click at [273, 100] on div "Name: Jasmine Membership: end on 08-12-2025 Total Visits: 7 Card on file: 0 Las…" at bounding box center [301, 54] width 115 height 265
drag, startPoint x: 181, startPoint y: 42, endPoint x: 175, endPoint y: 42, distance: 5.3
click at [175, 42] on div "115 F | 10 %" at bounding box center [177, 42] width 28 height 6
select select "27034"
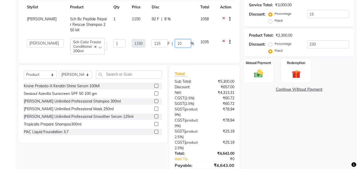
drag, startPoint x: 183, startPoint y: 41, endPoint x: 169, endPoint y: 45, distance: 15.2
click at [169, 45] on div "115 F | 10 %" at bounding box center [173, 43] width 42 height 8
type input "12"
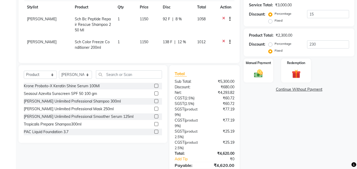
click at [289, 124] on div "Name: Jasmine Membership: end on 08-12-2025 Total Visits: 7 Card on file: 0 Las…" at bounding box center [301, 54] width 115 height 265
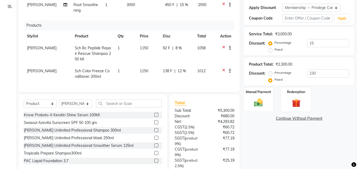
scroll to position [38, 0]
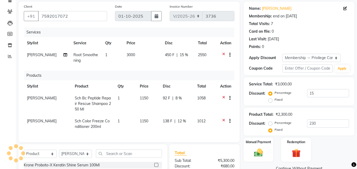
click at [224, 120] on icon at bounding box center [223, 122] width 3 height 7
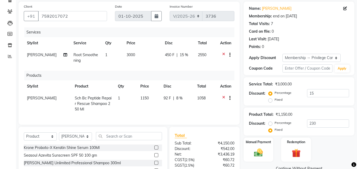
click at [223, 98] on icon at bounding box center [223, 99] width 3 height 7
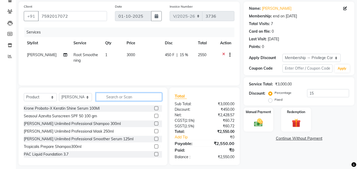
click at [112, 96] on input "text" at bounding box center [129, 97] width 66 height 8
type input "4045787724615"
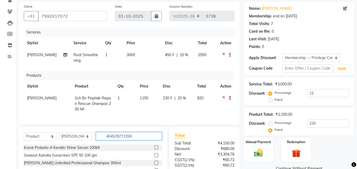
type input "4045787723595"
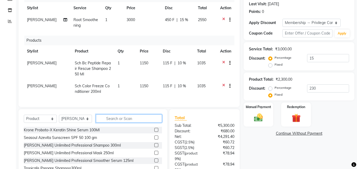
scroll to position [121, 0]
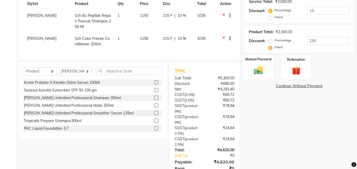
click at [255, 66] on img at bounding box center [258, 70] width 15 height 11
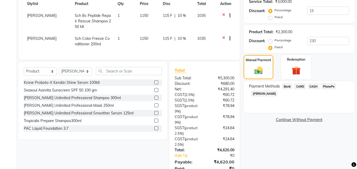
click at [331, 85] on span "PhonePe" at bounding box center [329, 87] width 15 height 6
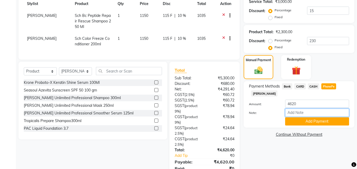
click at [291, 110] on input "Note:" at bounding box center [317, 113] width 64 height 8
type input "Manjusha"
click at [308, 121] on button "Add Payment" at bounding box center [317, 122] width 64 height 8
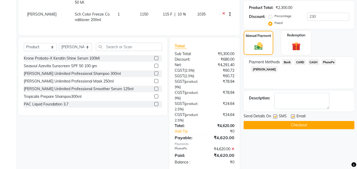
scroll to position [177, 0]
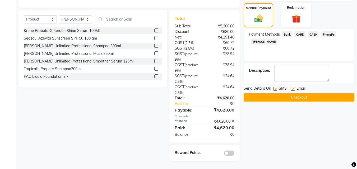
click at [293, 87] on label at bounding box center [293, 89] width 4 height 4
click at [293, 88] on input "checkbox" at bounding box center [292, 89] width 3 height 3
checkbox input "false"
click at [274, 87] on label at bounding box center [275, 89] width 4 height 4
click at [274, 88] on input "checkbox" at bounding box center [274, 89] width 3 height 3
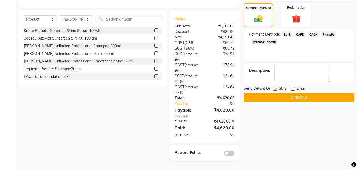
checkbox input "false"
click at [276, 94] on button "Checkout" at bounding box center [299, 98] width 111 height 8
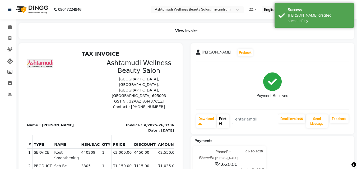
click at [229, 123] on link "Print" at bounding box center [223, 122] width 12 height 14
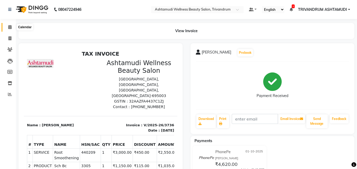
click at [10, 26] on icon at bounding box center [9, 27] width 3 height 4
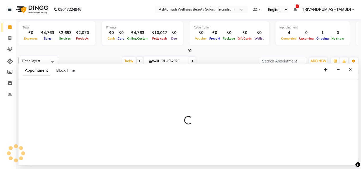
select select "27021"
select select "tentative"
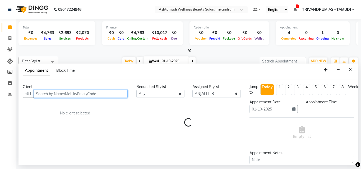
select select "795"
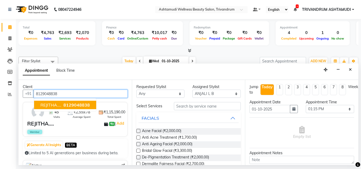
click at [51, 104] on span "REJITHA...." at bounding box center [50, 105] width 21 height 5
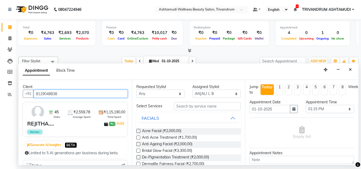
type input "8129048838"
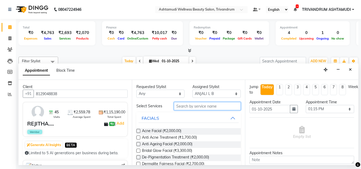
click at [188, 108] on input "text" at bounding box center [207, 106] width 67 height 8
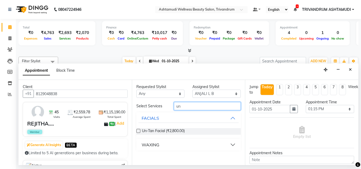
type input "u"
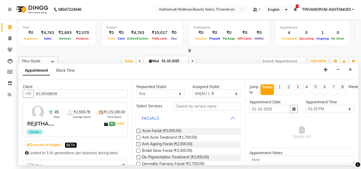
click at [230, 118] on button "FACIALS" at bounding box center [189, 119] width 100 height 10
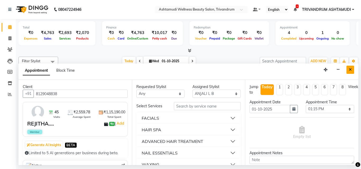
click at [348, 70] on button "Close" at bounding box center [351, 70] width 8 height 8
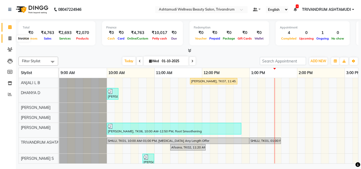
click at [10, 39] on icon at bounding box center [9, 38] width 3 height 4
select select "service"
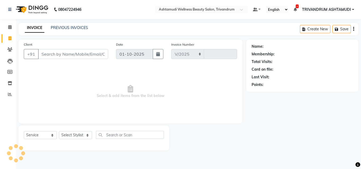
select select "4636"
type input "3737"
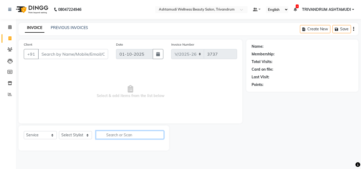
click at [131, 136] on input "text" at bounding box center [130, 135] width 68 height 8
click at [118, 38] on main "INVOICE PREVIOUS INVOICES Create New Save Client +91 Date 01-10-2025 Invoice Nu…" at bounding box center [188, 91] width 345 height 136
click at [10, 28] on icon at bounding box center [9, 27] width 3 height 4
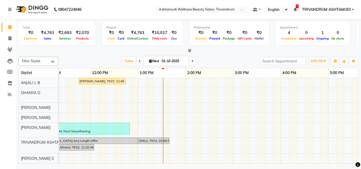
scroll to position [0, 92]
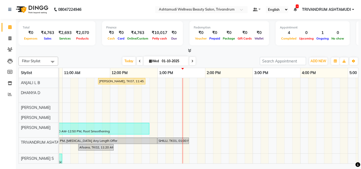
click at [180, 84] on div "Reshmi, TK07, 11:45 AM-12:45 PM, Ice Cream Pedicure ASWATHY, TK03, 10:00 AM-10:…" at bounding box center [300, 145] width 666 height 135
select select "27021"
select select "tentative"
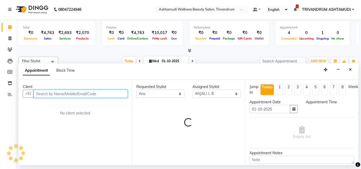
select select "795"
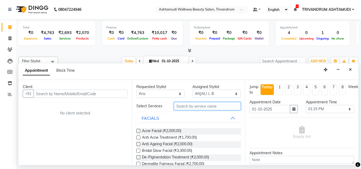
click at [185, 109] on input "text" at bounding box center [207, 106] width 67 height 8
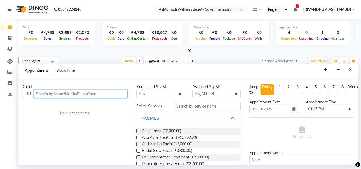
click at [84, 97] on input "text" at bounding box center [81, 94] width 94 height 8
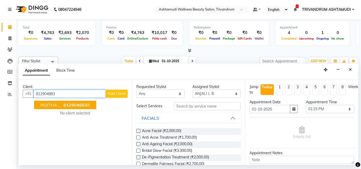
click at [77, 104] on span "812904883" at bounding box center [75, 105] width 24 height 5
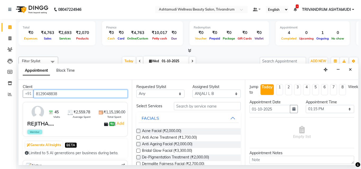
type input "8129048838"
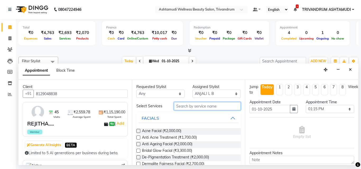
click at [209, 109] on input "text" at bounding box center [207, 106] width 67 height 8
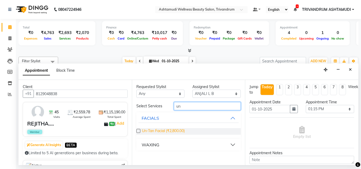
type input "un"
click at [171, 129] on span "Un-Tan Facial (₹2,800.00)" at bounding box center [163, 131] width 43 height 7
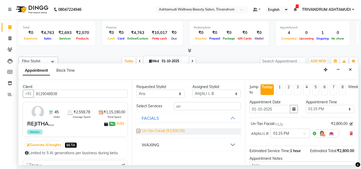
checkbox input "false"
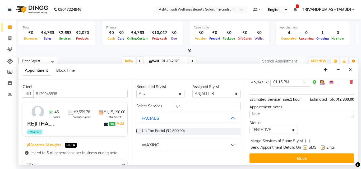
scroll to position [58, 0]
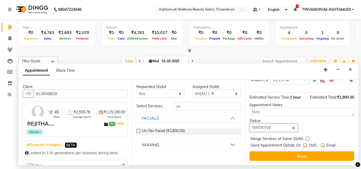
click at [270, 128] on select "Select TENTATIVE CONFIRM CHECK-IN UPCOMING" at bounding box center [274, 128] width 48 height 8
select select "check-in"
click at [250, 124] on select "Select TENTATIVE CONFIRM CHECK-IN UPCOMING" at bounding box center [274, 128] width 48 height 8
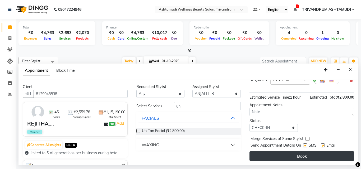
click at [294, 152] on button "Book" at bounding box center [302, 157] width 105 height 10
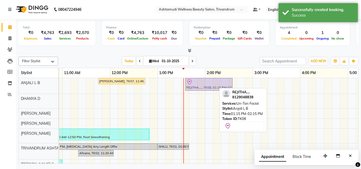
drag, startPoint x: 173, startPoint y: 85, endPoint x: 184, endPoint y: 84, distance: 11.7
click at [184, 84] on div "Reshmi, TK07, 11:45 AM-12:45 PM, Ice Cream Pedicure REJITHA...., TK08, 01:15 PM…" at bounding box center [300, 148] width 666 height 141
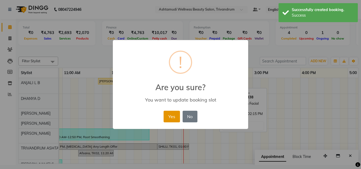
click at [174, 118] on button "Yes" at bounding box center [172, 117] width 16 height 12
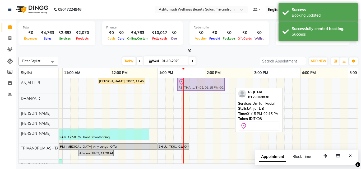
drag, startPoint x: 202, startPoint y: 85, endPoint x: 198, endPoint y: 87, distance: 4.7
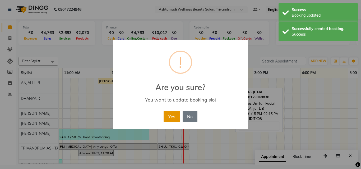
drag, startPoint x: 172, startPoint y: 114, endPoint x: 176, endPoint y: 112, distance: 4.6
click at [173, 114] on button "Yes" at bounding box center [172, 117] width 16 height 12
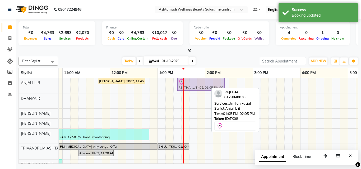
drag, startPoint x: 194, startPoint y: 84, endPoint x: 211, endPoint y: 88, distance: 17.5
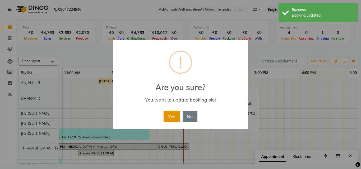
click at [172, 113] on button "Yes" at bounding box center [172, 117] width 16 height 12
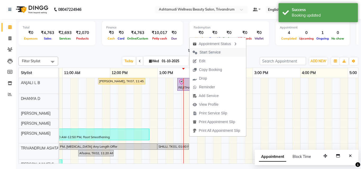
click at [216, 52] on span "Start Service" at bounding box center [210, 53] width 21 height 6
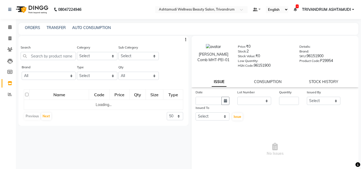
select select
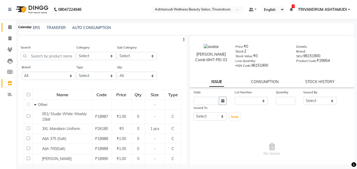
click at [10, 27] on icon at bounding box center [9, 27] width 3 height 4
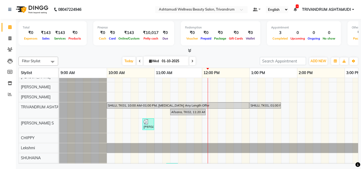
scroll to position [22, 0]
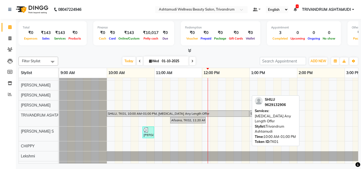
click at [174, 115] on div "SHILU, TK01, 10:00 AM-01:00 PM, [MEDICAL_DATA] Any Length Offer" at bounding box center [177, 114] width 141 height 5
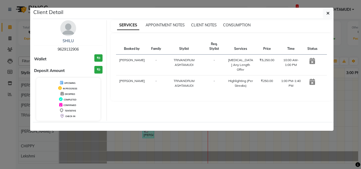
drag, startPoint x: 85, startPoint y: 49, endPoint x: 56, endPoint y: 49, distance: 29.1
click at [56, 49] on div "SHILU 9629132906" at bounding box center [68, 45] width 68 height 14
copy span "9629132906"
click at [326, 10] on button "button" at bounding box center [328, 13] width 10 height 10
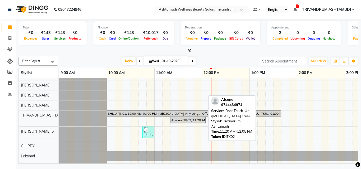
click at [184, 121] on div "Afsana, TK02, 11:20 AM-12:05 PM, Root Touch-Up ([MEDICAL_DATA] Free)" at bounding box center [188, 120] width 34 height 5
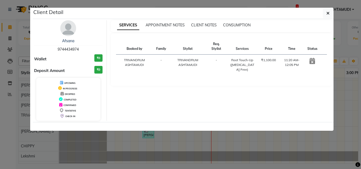
drag, startPoint x: 89, startPoint y: 47, endPoint x: 49, endPoint y: 49, distance: 40.2
click at [49, 49] on div "Afsana 9744434974" at bounding box center [68, 45] width 68 height 14
copy span "9744434974"
click at [327, 12] on icon "button" at bounding box center [328, 13] width 3 height 4
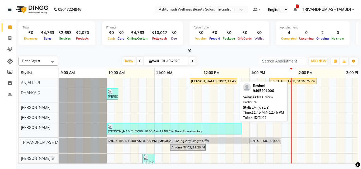
click at [207, 82] on div "[PERSON_NAME], TK07, 11:45 AM-12:45 PM, Ice Cream Pedicure" at bounding box center [214, 81] width 46 height 5
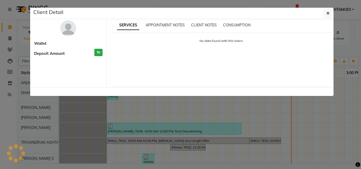
select select "1"
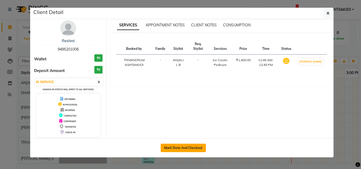
click at [193, 149] on button "Mark Done And Checkout" at bounding box center [183, 148] width 45 height 8
select select "service"
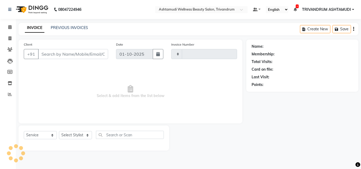
type input "3737"
select select "4636"
type input "9495201006"
select select "27021"
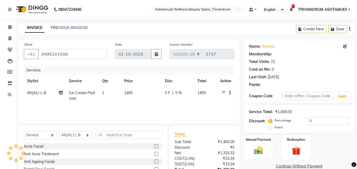
select select "2: Object"
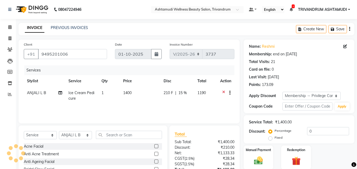
type input "15"
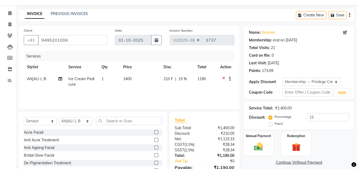
scroll to position [26, 0]
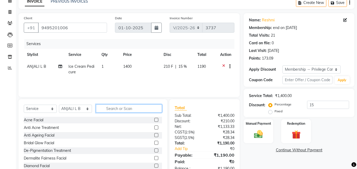
click at [121, 111] on input "text" at bounding box center [129, 109] width 66 height 8
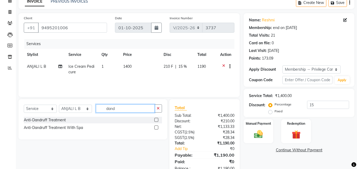
type input "dand"
click at [155, 120] on label at bounding box center [156, 120] width 4 height 4
click at [155, 120] on input "checkbox" at bounding box center [155, 120] width 3 height 3
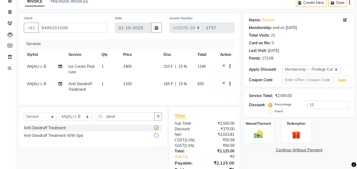
checkbox input "false"
click at [132, 118] on input "dand" at bounding box center [125, 117] width 59 height 8
type input "d"
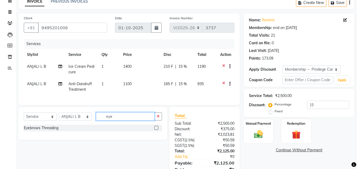
type input "eye"
click at [155, 130] on label at bounding box center [156, 128] width 4 height 4
click at [155, 130] on input "checkbox" at bounding box center [155, 128] width 3 height 3
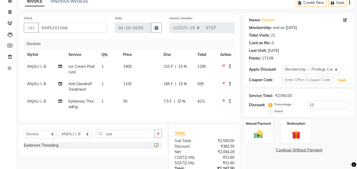
checkbox input "false"
click at [149, 138] on input "eye" at bounding box center [125, 134] width 59 height 8
type input "e"
type input "upper"
click at [158, 155] on label at bounding box center [156, 153] width 4 height 4
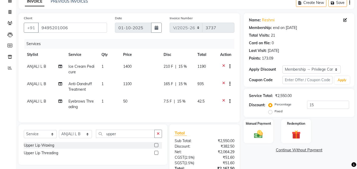
click at [158, 155] on input "checkbox" at bounding box center [155, 153] width 3 height 3
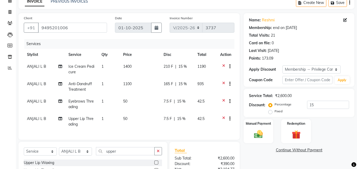
checkbox input "false"
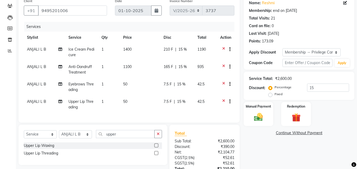
scroll to position [36, 0]
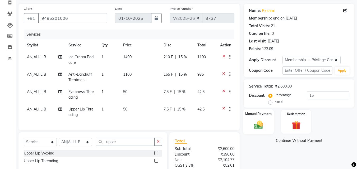
click at [266, 125] on img at bounding box center [258, 125] width 15 height 11
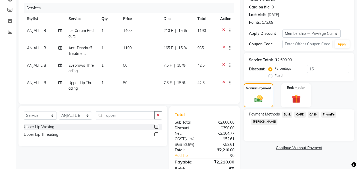
scroll to position [89, 0]
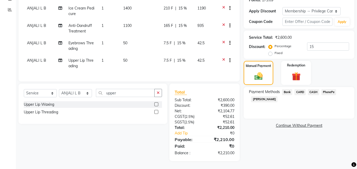
click at [322, 89] on span "PhonePe" at bounding box center [329, 92] width 15 height 6
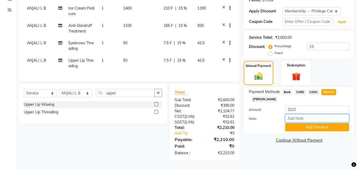
click at [313, 115] on input "Note:" at bounding box center [317, 118] width 64 height 8
type input "SHUHAINA"
click at [305, 127] on button "Add Payment" at bounding box center [317, 127] width 64 height 8
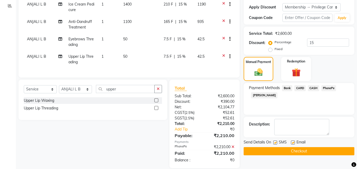
click at [294, 144] on label at bounding box center [293, 143] width 4 height 4
click at [294, 144] on input "checkbox" at bounding box center [292, 142] width 3 height 3
checkbox input "false"
click at [277, 142] on label at bounding box center [275, 143] width 4 height 4
click at [277, 142] on input "checkbox" at bounding box center [274, 142] width 3 height 3
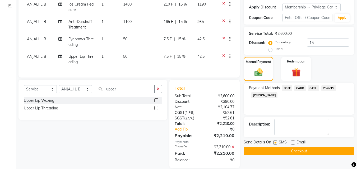
checkbox input "false"
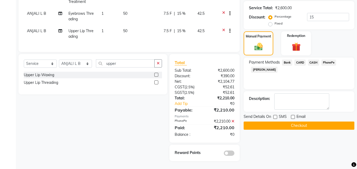
scroll to position [118, 0]
click at [275, 125] on button "Checkout" at bounding box center [299, 126] width 111 height 8
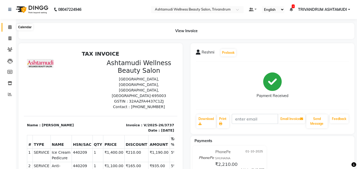
click at [8, 28] on icon at bounding box center [9, 27] width 3 height 4
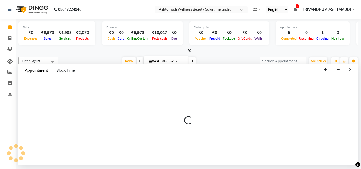
select select "27021"
select select "tentative"
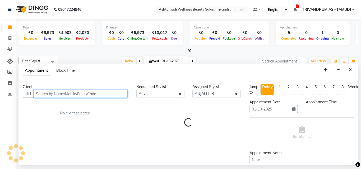
select select "765"
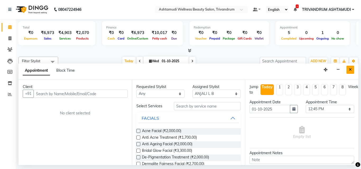
click at [350, 67] on button "Close" at bounding box center [351, 70] width 8 height 8
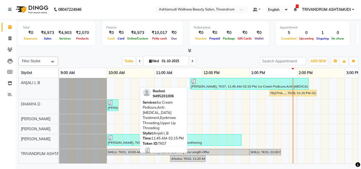
click at [223, 85] on div "Reshmi, TK07, 11:45 AM-02:15 PM, Ice Cream Pedicure,Anti-Dandruff Treatment,Eye…" at bounding box center [250, 84] width 118 height 10
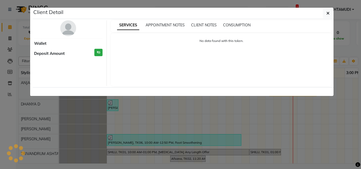
select select "3"
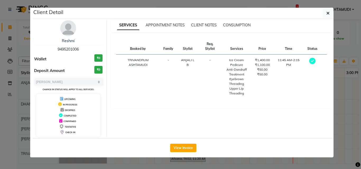
drag, startPoint x: 81, startPoint y: 51, endPoint x: 53, endPoint y: 52, distance: 28.0
click at [53, 52] on div "Reshmi 9495201006" at bounding box center [68, 45] width 68 height 14
copy span "9495201006"
click at [328, 12] on icon "button" at bounding box center [328, 13] width 3 height 4
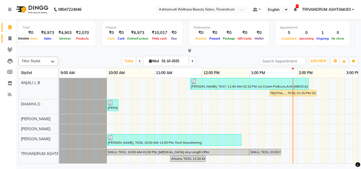
click at [8, 39] on span at bounding box center [9, 39] width 9 height 6
select select "service"
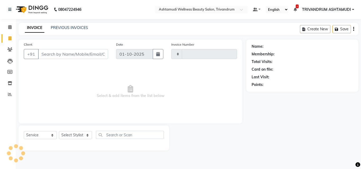
type input "3738"
select select "4636"
type input "9495201006"
select select "2: Object"
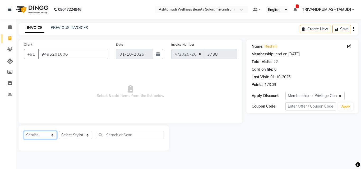
click at [46, 133] on select "Select Service Product Membership Package Voucher Prepaid Gift Card" at bounding box center [40, 135] width 33 height 8
select select "product"
click at [24, 131] on select "Select Service Product Membership Package Voucher Prepaid Gift Card" at bounding box center [40, 135] width 33 height 8
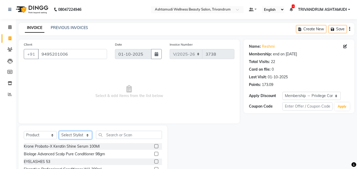
click at [73, 134] on select "Select Stylist ANJALI L B CHIPPY DHANYA D KARTHIKA Lekshmi MANJUSHA SARITHA SHU…" at bounding box center [75, 135] width 33 height 8
select select "27021"
click at [59, 131] on select "Select Stylist ANJALI L B CHIPPY DHANYA D KARTHIKA Lekshmi MANJUSHA SARITHA SHU…" at bounding box center [75, 135] width 33 height 8
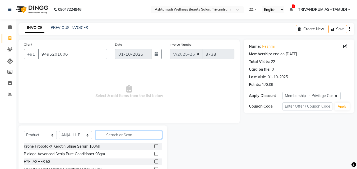
click at [112, 135] on input "text" at bounding box center [129, 135] width 66 height 8
type input "8902979032803"
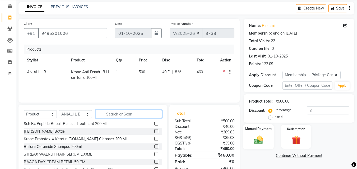
scroll to position [42, 0]
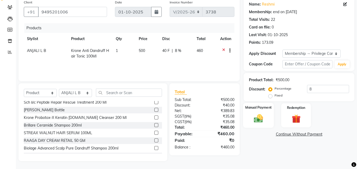
click at [255, 118] on img at bounding box center [258, 118] width 15 height 11
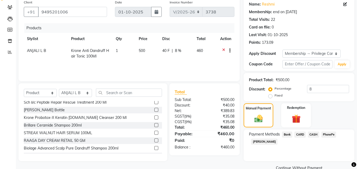
click at [334, 134] on span "PhonePe" at bounding box center [329, 135] width 15 height 6
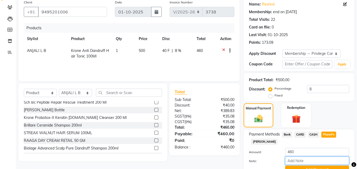
drag, startPoint x: 295, startPoint y: 163, endPoint x: 301, endPoint y: 158, distance: 7.7
click at [295, 163] on input "Note:" at bounding box center [317, 161] width 64 height 8
type input "SHUHAINA"
click at [307, 167] on button "Add Payment" at bounding box center [317, 170] width 64 height 8
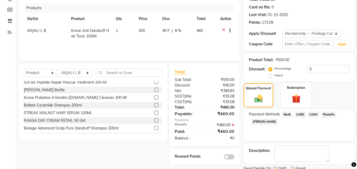
scroll to position [83, 0]
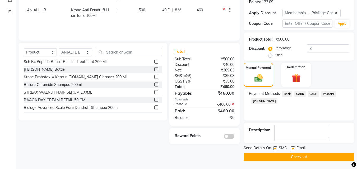
click at [295, 149] on div "Email" at bounding box center [300, 149] width 19 height 7
click at [277, 149] on label at bounding box center [275, 149] width 4 height 4
click at [277, 149] on input "checkbox" at bounding box center [274, 148] width 3 height 3
checkbox input "false"
click at [295, 147] on label at bounding box center [293, 149] width 4 height 4
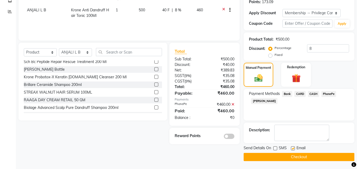
click at [295, 147] on input "checkbox" at bounding box center [292, 148] width 3 height 3
checkbox input "false"
click at [297, 159] on button "Checkout" at bounding box center [299, 157] width 111 height 8
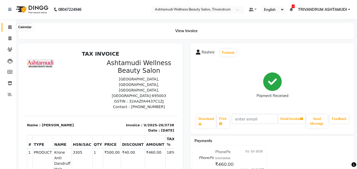
click at [9, 28] on icon at bounding box center [9, 27] width 3 height 4
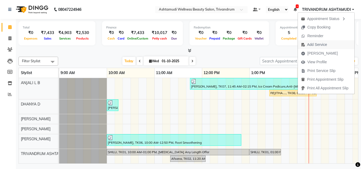
click at [328, 45] on span "Add Service" at bounding box center [314, 44] width 32 height 9
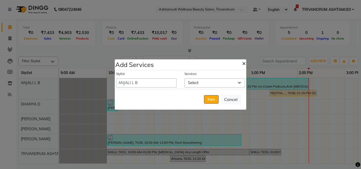
click at [244, 63] on span "×" at bounding box center [244, 63] width 4 height 8
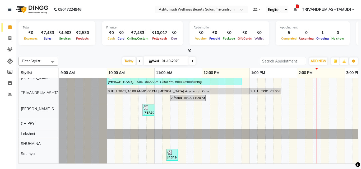
scroll to position [65, 0]
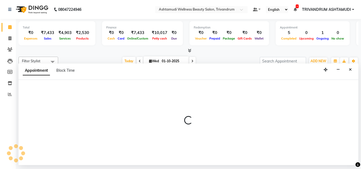
select select "82502"
select select "tentative"
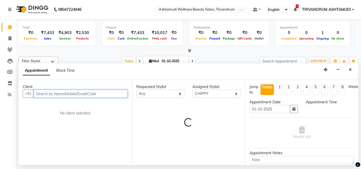
select select "855"
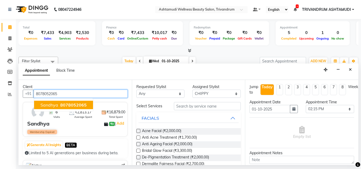
click at [67, 104] on span "8078052065" at bounding box center [73, 105] width 26 height 5
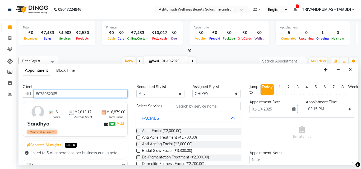
type input "8078052065"
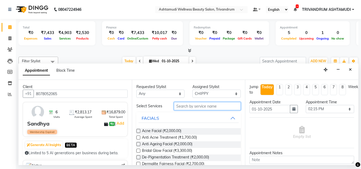
click at [194, 107] on input "text" at bounding box center [207, 106] width 67 height 8
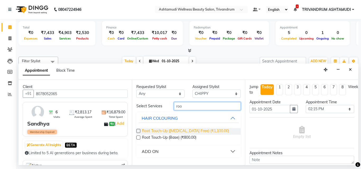
type input "roo"
click at [196, 130] on span "Root Touch-Up (Ammonia Free) (₹1,100.00)" at bounding box center [185, 131] width 87 height 7
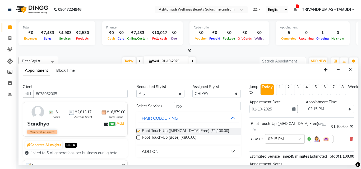
checkbox input "false"
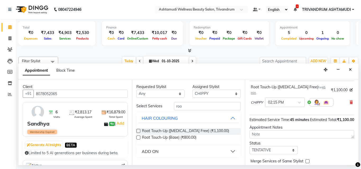
scroll to position [63, 0]
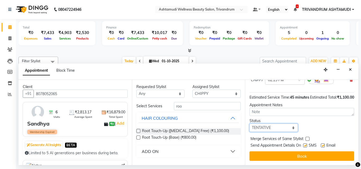
click at [257, 126] on select "Select TENTATIVE CONFIRM CHECK-IN UPCOMING" at bounding box center [274, 128] width 48 height 8
select select "check-in"
click at [250, 124] on select "Select TENTATIVE CONFIRM CHECK-IN UPCOMING" at bounding box center [274, 128] width 48 height 8
click at [306, 144] on label at bounding box center [305, 146] width 4 height 4
click at [306, 145] on input "checkbox" at bounding box center [304, 146] width 3 height 3
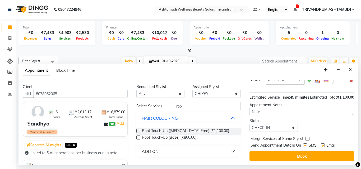
checkbox input "false"
drag, startPoint x: 324, startPoint y: 141, endPoint x: 305, endPoint y: 152, distance: 21.3
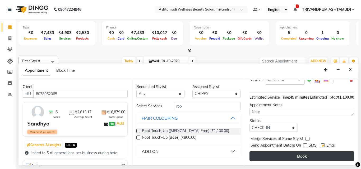
click at [324, 144] on label at bounding box center [323, 146] width 4 height 4
click at [324, 145] on input "checkbox" at bounding box center [322, 146] width 3 height 3
checkbox input "false"
click at [305, 152] on button "Book" at bounding box center [302, 157] width 105 height 10
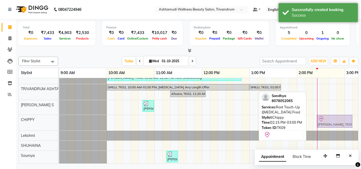
click at [59, 123] on div "Sandhya, TK09, 02:15 PM-03:00 PM, Root Touch-Up (Ammonia Free) Sandhya, TK09, 0…" at bounding box center [59, 123] width 0 height 16
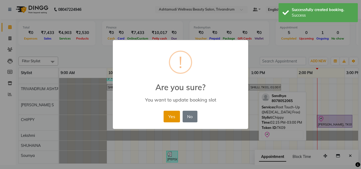
click at [173, 118] on button "Yes" at bounding box center [172, 117] width 16 height 12
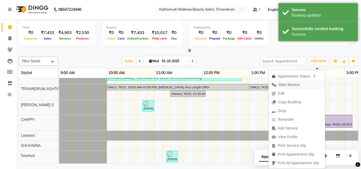
click at [290, 84] on span "Start Service" at bounding box center [289, 85] width 21 height 6
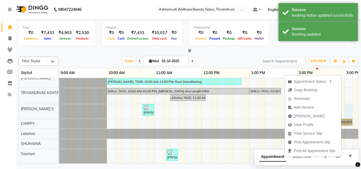
select select "52027"
select select "900"
select select "tentative"
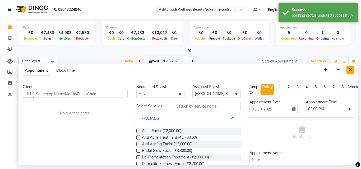
click at [352, 68] on button "Close" at bounding box center [351, 70] width 8 height 8
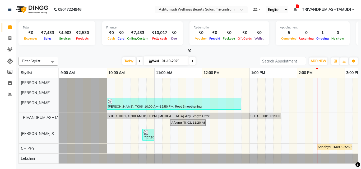
scroll to position [0, 0]
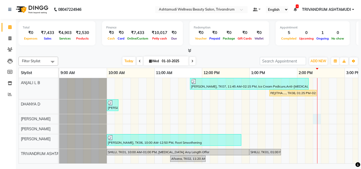
select select "27025"
select select "tentative"
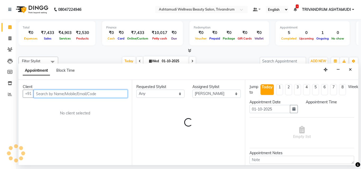
select select "855"
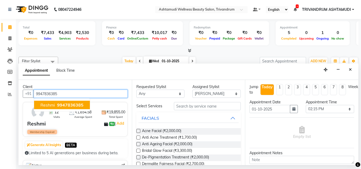
click at [57, 108] on span "9947836385" at bounding box center [70, 105] width 26 height 5
type input "9947836385"
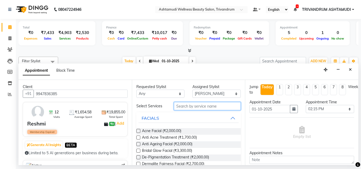
click at [207, 103] on input "text" at bounding box center [207, 106] width 67 height 8
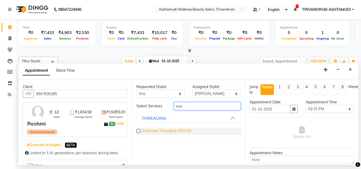
type input "eye"
click at [166, 131] on span "Eyebrows Threading (₹50.00)" at bounding box center [166, 131] width 49 height 7
checkbox input "false"
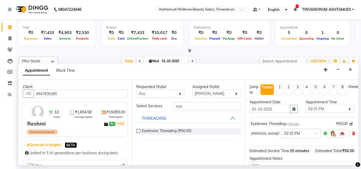
scroll to position [63, 0]
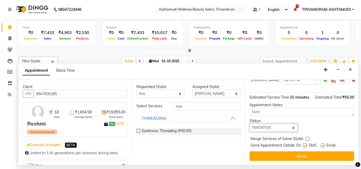
click at [280, 124] on select "Select TENTATIVE CONFIRM CHECK-IN UPCOMING" at bounding box center [274, 128] width 48 height 8
select select "check-in"
click at [250, 124] on select "Select TENTATIVE CONFIRM CHECK-IN UPCOMING" at bounding box center [274, 128] width 48 height 8
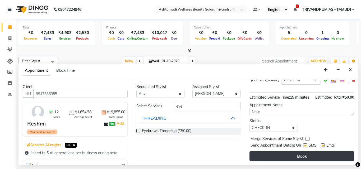
click at [305, 152] on button "Book" at bounding box center [302, 157] width 105 height 10
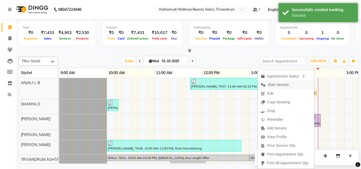
click at [301, 84] on button "Start Service" at bounding box center [286, 85] width 57 height 9
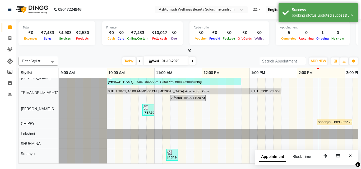
scroll to position [65, 0]
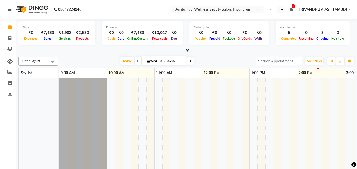
select select "en"
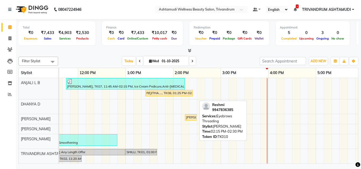
click at [194, 117] on div "[PERSON_NAME], TK10, 02:15 PM-02:30 PM, Eyebrows Threading" at bounding box center [191, 117] width 11 height 5
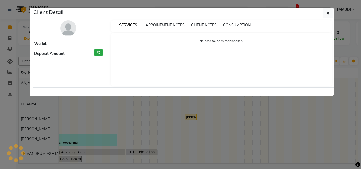
select select "1"
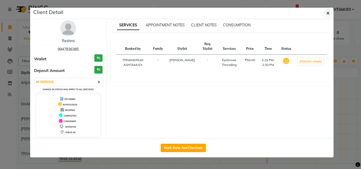
drag, startPoint x: 186, startPoint y: 149, endPoint x: 186, endPoint y: 143, distance: 6.6
click at [186, 148] on button "Mark Done And Checkout" at bounding box center [183, 148] width 45 height 8
select select "service"
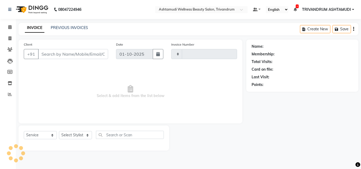
type input "3739"
select select "4636"
type input "9947836385"
select select "27025"
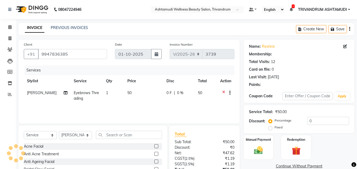
select select "1: Object"
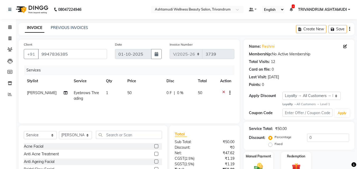
drag, startPoint x: 119, startPoint y: 130, endPoint x: 120, endPoint y: 135, distance: 4.9
click at [120, 135] on div "Select Service Product Membership Package Voucher Prepaid Gift Card Select Styl…" at bounding box center [93, 165] width 149 height 78
click at [111, 134] on input "text" at bounding box center [129, 135] width 66 height 8
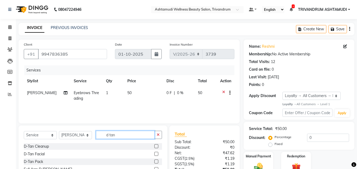
scroll to position [42, 0]
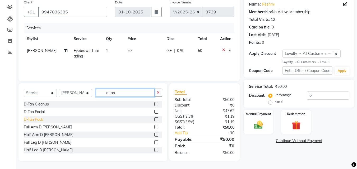
type input "d tan"
click at [37, 120] on div "D-Tan Pack" at bounding box center [33, 120] width 19 height 6
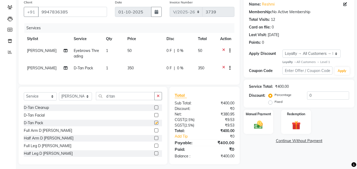
checkbox input "false"
click at [123, 98] on input "d tan" at bounding box center [125, 96] width 59 height 8
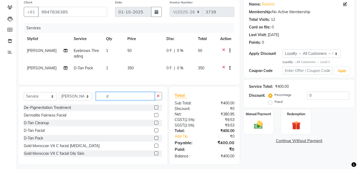
type input "d"
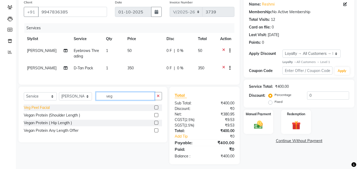
type input "veg"
click at [44, 111] on div "Veg Peel Facial" at bounding box center [37, 108] width 26 height 6
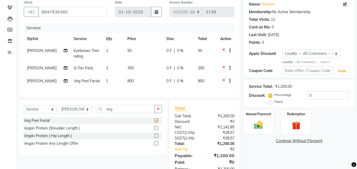
checkbox input "false"
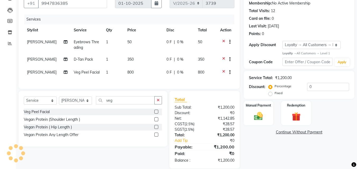
scroll to position [0, 0]
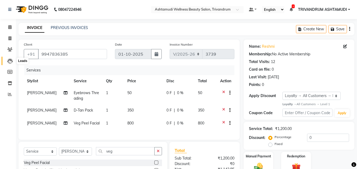
click at [10, 62] on icon at bounding box center [9, 61] width 5 height 5
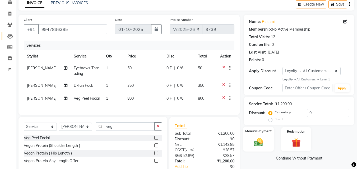
scroll to position [62, 0]
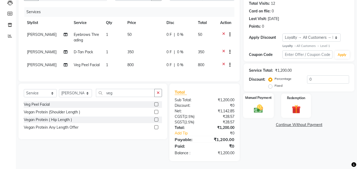
click at [259, 104] on img at bounding box center [258, 109] width 15 height 11
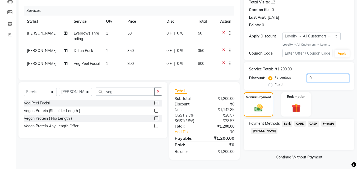
drag, startPoint x: 315, startPoint y: 76, endPoint x: 284, endPoint y: 85, distance: 31.7
click at [304, 79] on div "Percentage Fixed 0" at bounding box center [310, 81] width 80 height 14
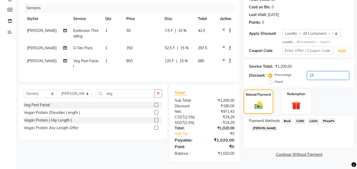
type input "15"
drag, startPoint x: 329, startPoint y: 119, endPoint x: 324, endPoint y: 122, distance: 6.4
click at [329, 119] on span "PhonePe" at bounding box center [329, 121] width 15 height 6
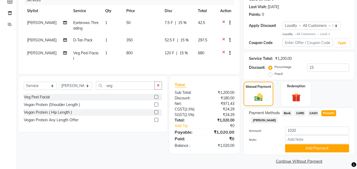
scroll to position [75, 0]
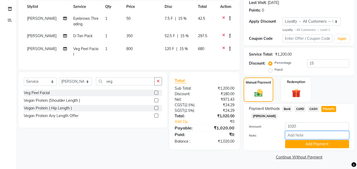
click at [303, 136] on input "Note:" at bounding box center [317, 135] width 64 height 8
type input "SHUHAINA"
click at [305, 146] on button "Add Payment" at bounding box center [317, 144] width 64 height 8
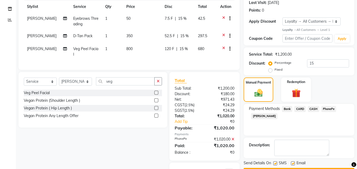
scroll to position [105, 0]
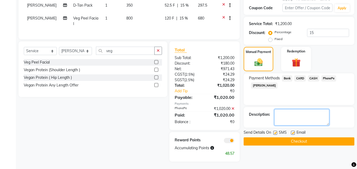
click at [280, 117] on textarea at bounding box center [301, 117] width 55 height 16
paste textarea "9645092123"
type textarea "9645092123"
click at [292, 133] on label at bounding box center [293, 133] width 4 height 4
click at [292, 133] on input "checkbox" at bounding box center [292, 133] width 3 height 3
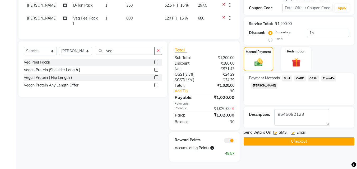
checkbox input "false"
click at [275, 132] on label at bounding box center [275, 133] width 4 height 4
click at [275, 132] on input "checkbox" at bounding box center [274, 133] width 3 height 3
checkbox input "false"
click at [281, 139] on button "Checkout" at bounding box center [299, 142] width 111 height 8
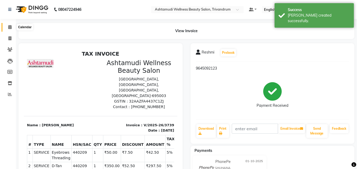
click at [10, 26] on icon at bounding box center [9, 27] width 3 height 4
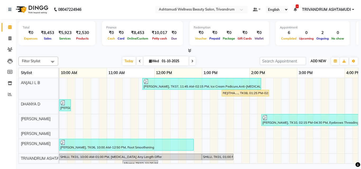
click at [320, 63] on span "ADD NEW" at bounding box center [319, 61] width 16 height 4
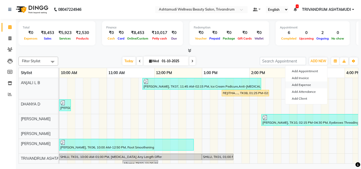
click at [303, 84] on link "Add Expense" at bounding box center [307, 85] width 42 height 7
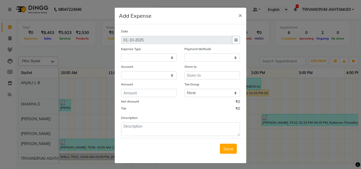
select select
select select "1"
select select "3467"
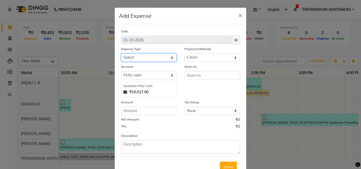
click at [135, 57] on select "Select ACCOMODATION EXPENSES ADVERTISEMENT SALES PROMOTIONAL EXPENSES Bonus BRI…" at bounding box center [149, 58] width 56 height 8
select select "6175"
click at [121, 54] on select "Select ACCOMODATION EXPENSES ADVERTISEMENT SALES PROMOTIONAL EXPENSES Bonus BRI…" at bounding box center [149, 58] width 56 height 8
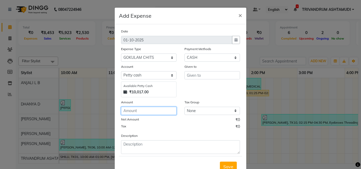
click at [149, 113] on input "number" at bounding box center [149, 111] width 56 height 8
type input "1500"
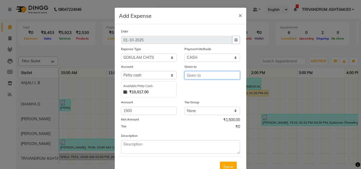
click at [211, 74] on input "text" at bounding box center [213, 75] width 56 height 8
type input "gokulam"
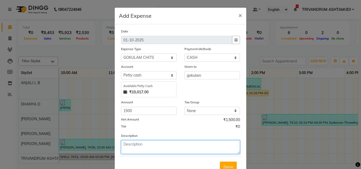
click at [152, 145] on textarea at bounding box center [180, 148] width 119 height 14
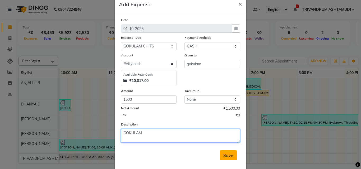
scroll to position [20, 0]
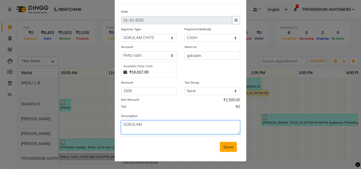
type textarea "GOKULAM"
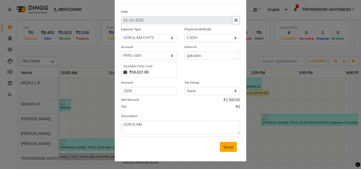
click at [229, 148] on span "Save" at bounding box center [228, 147] width 10 height 5
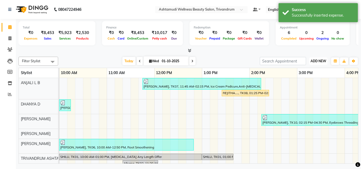
click at [320, 61] on span "ADD NEW" at bounding box center [319, 61] width 16 height 4
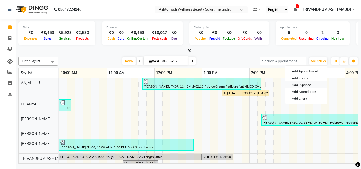
click at [302, 82] on link "Add Expense" at bounding box center [307, 85] width 42 height 7
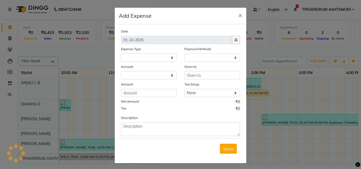
select select
select select "1"
select select "3467"
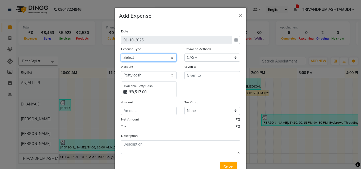
click at [142, 58] on select "Select ACCOMODATION EXPENSES ADVERTISEMENT SALES PROMOTIONAL EXPENSES Bonus BRI…" at bounding box center [149, 58] width 56 height 8
select select "6236"
click at [121, 54] on select "Select ACCOMODATION EXPENSES ADVERTISEMENT SALES PROMOTIONAL EXPENSES Bonus BRI…" at bounding box center [149, 58] width 56 height 8
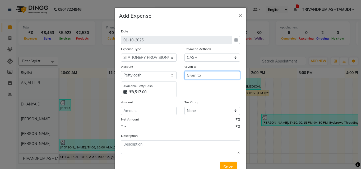
click at [205, 75] on input "text" at bounding box center [213, 75] width 56 height 8
type input "399"
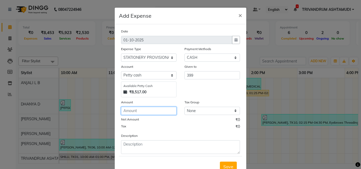
click at [150, 112] on input "number" at bounding box center [149, 111] width 56 height 8
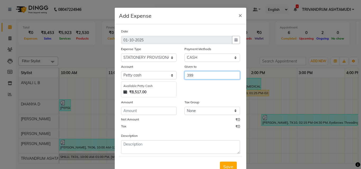
drag, startPoint x: 196, startPoint y: 75, endPoint x: 158, endPoint y: 77, distance: 37.6
click at [158, 77] on div "Account Select Petty cash Default account Available Petty Cash ₹8,517.00 Given …" at bounding box center [180, 81] width 127 height 34
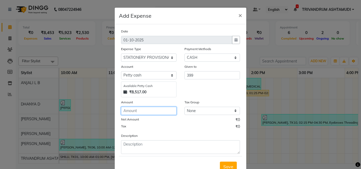
click at [140, 111] on input "number" at bounding box center [149, 111] width 56 height 8
type input "399"
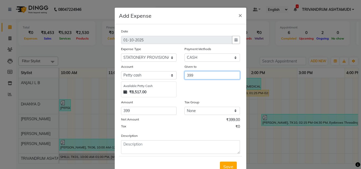
drag, startPoint x: 208, startPoint y: 77, endPoint x: 179, endPoint y: 80, distance: 29.5
click at [181, 80] on div "Given to 399" at bounding box center [212, 81] width 63 height 34
click at [206, 89] on button "SIMI" at bounding box center [206, 86] width 42 height 8
type input "SIMI"
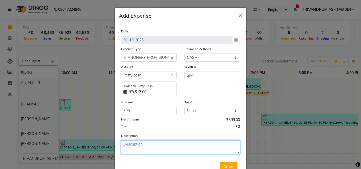
click at [146, 149] on textarea at bounding box center [180, 148] width 119 height 14
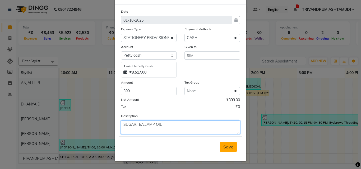
type textarea "SUGAR,TEA,LAMP OIL"
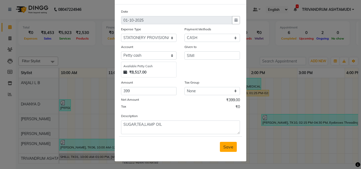
click at [227, 148] on span "Save" at bounding box center [228, 147] width 10 height 5
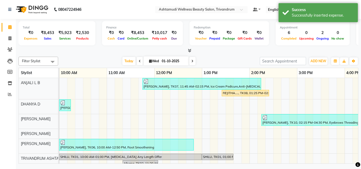
click at [317, 54] on div "Total ₹0 Expenses ₹8,453 Sales ₹5,923 Services ₹2,530 Products Finance ₹0 Cash …" at bounding box center [188, 92] width 345 height 146
click at [316, 59] on span "ADD NEW" at bounding box center [319, 61] width 16 height 4
click at [312, 83] on link "Add Expense" at bounding box center [307, 85] width 42 height 7
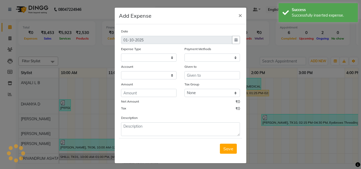
select select
select select "1"
select select "3467"
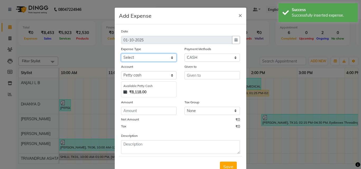
drag, startPoint x: 161, startPoint y: 58, endPoint x: 161, endPoint y: 62, distance: 3.2
click at [161, 58] on select "Select ACCOMODATION EXPENSES ADVERTISEMENT SALES PROMOTIONAL EXPENSES Bonus BRI…" at bounding box center [149, 58] width 56 height 8
select select "6226"
click at [121, 54] on select "Select ACCOMODATION EXPENSES ADVERTISEMENT SALES PROMOTIONAL EXPENSES Bonus BRI…" at bounding box center [149, 58] width 56 height 8
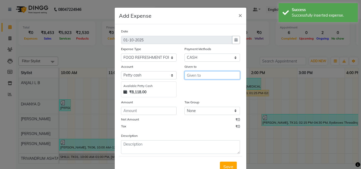
click at [200, 74] on input "text" at bounding box center [213, 75] width 56 height 8
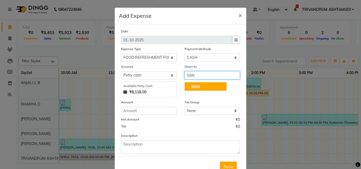
click at [216, 85] on button "SIMI" at bounding box center [206, 86] width 42 height 8
type input "SIMI"
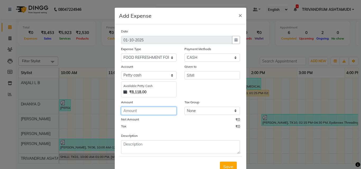
click at [140, 114] on input "number" at bounding box center [149, 111] width 56 height 8
type input "52"
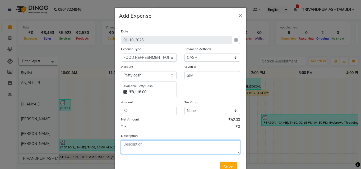
click at [140, 147] on textarea at bounding box center [180, 148] width 119 height 14
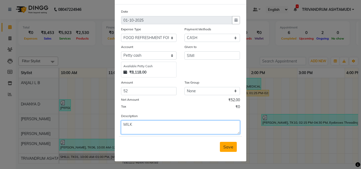
type textarea "MILK"
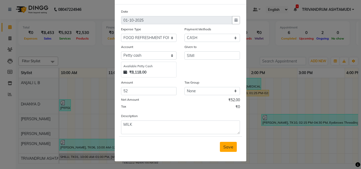
click at [226, 149] on span "Save" at bounding box center [228, 147] width 10 height 5
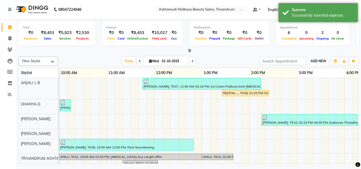
click at [322, 59] on span "ADD NEW" at bounding box center [319, 61] width 16 height 4
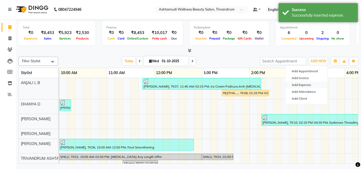
click at [308, 85] on link "Add Expense" at bounding box center [307, 85] width 42 height 7
select select "3468"
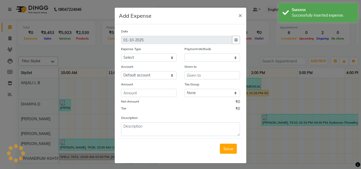
select select "1"
select select "3467"
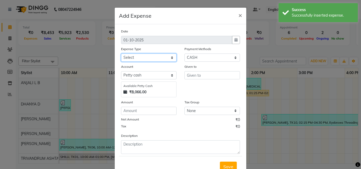
click at [151, 59] on select "Select ACCOMODATION EXPENSES ADVERTISEMENT SALES PROMOTIONAL EXPENSES Bonus BRI…" at bounding box center [149, 58] width 56 height 8
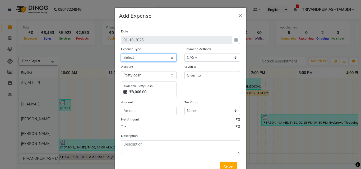
select select "6232"
click at [121, 54] on select "Select ACCOMODATION EXPENSES ADVERTISEMENT SALES PROMOTIONAL EXPENSES Bonus BRI…" at bounding box center [149, 58] width 56 height 8
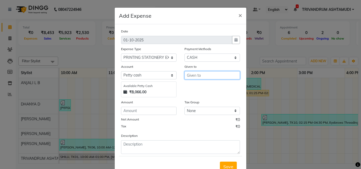
click at [196, 74] on input "text" at bounding box center [213, 75] width 56 height 8
click at [194, 86] on span "SIMI" at bounding box center [195, 86] width 9 height 5
type input "SIMI"
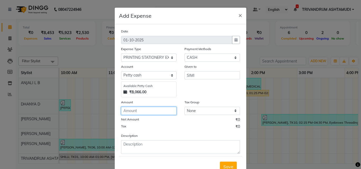
click at [139, 113] on input "number" at bounding box center [149, 111] width 56 height 8
type input "145"
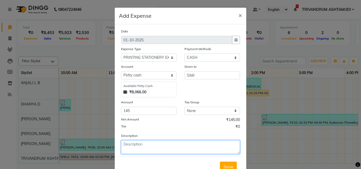
click at [142, 150] on textarea at bounding box center [180, 148] width 119 height 14
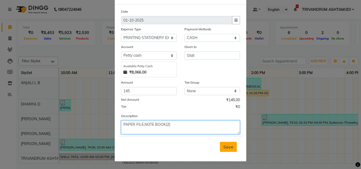
type textarea "PAPER FILE,NOTE BOOK(2)"
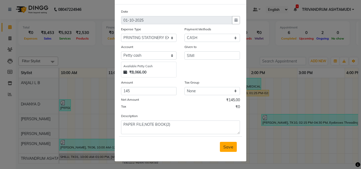
click at [223, 146] on span "Save" at bounding box center [228, 147] width 10 height 5
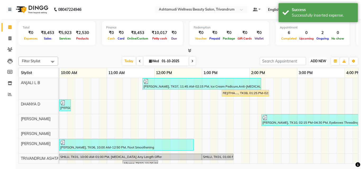
click at [316, 61] on span "ADD NEW" at bounding box center [319, 61] width 16 height 4
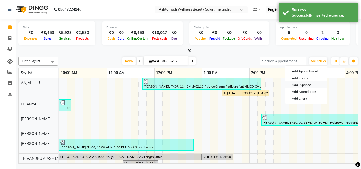
click at [307, 84] on link "Add Expense" at bounding box center [307, 85] width 42 height 7
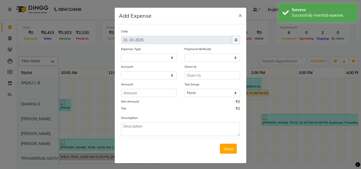
select select
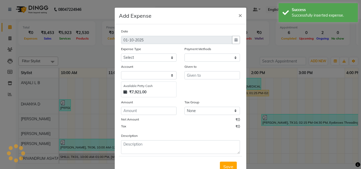
select select "1"
select select "3467"
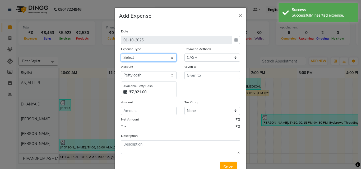
click at [142, 56] on select "Select ACCOMODATION EXPENSES ADVERTISEMENT SALES PROMOTIONAL EXPENSES Bonus BRI…" at bounding box center [149, 58] width 56 height 8
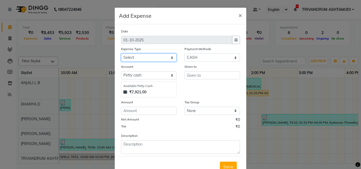
select select "6179"
click at [121, 54] on select "Select ACCOMODATION EXPENSES ADVERTISEMENT SALES PROMOTIONAL EXPENSES Bonus BRI…" at bounding box center [149, 58] width 56 height 8
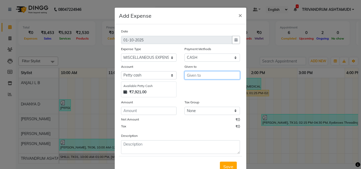
click at [207, 78] on input "text" at bounding box center [213, 75] width 56 height 8
drag, startPoint x: 202, startPoint y: 75, endPoint x: 112, endPoint y: 87, distance: 91.2
click at [112, 87] on ngb-modal-window "Add Expense × Date 01-10-2025 Expense Type Select ACCOMODATION EXPENSES ADVERTI…" at bounding box center [180, 84] width 361 height 169
click at [201, 85] on span "MANJU" at bounding box center [198, 86] width 15 height 5
type input "[PERSON_NAME]"
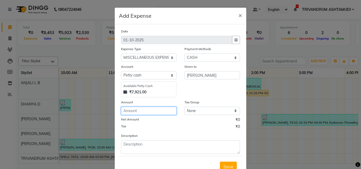
click at [137, 112] on input "number" at bounding box center [149, 111] width 56 height 8
type input "500"
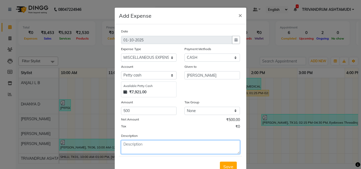
click at [173, 142] on textarea at bounding box center [180, 148] width 119 height 14
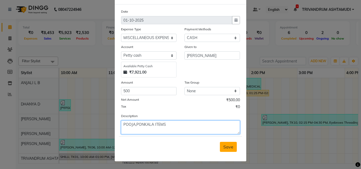
type textarea "POOJA,PONKALA ITEMS"
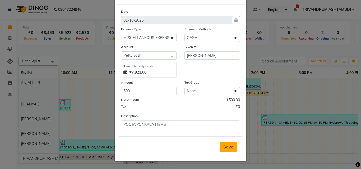
click at [228, 147] on span "Save" at bounding box center [228, 147] width 10 height 5
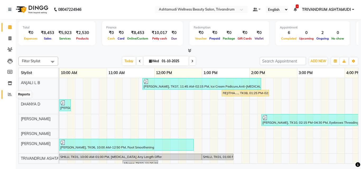
click at [9, 93] on icon at bounding box center [10, 95] width 4 height 4
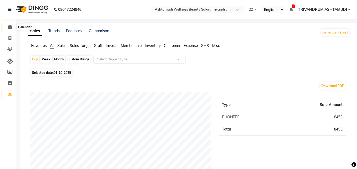
click at [11, 24] on span at bounding box center [9, 27] width 9 height 6
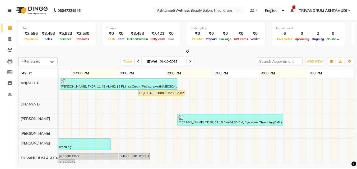
scroll to position [0, 143]
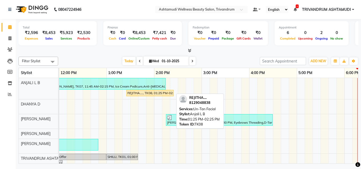
click at [155, 92] on div "REJITHA...., TK08, 01:25 PM-02:25 PM, Un-Tan Facial" at bounding box center [150, 93] width 46 height 5
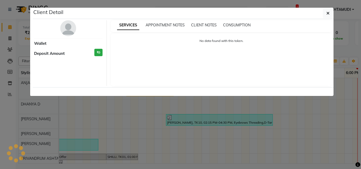
select select "1"
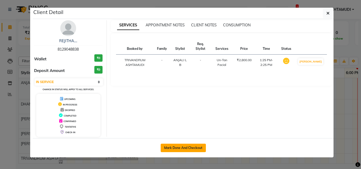
click at [191, 148] on button "Mark Done And Checkout" at bounding box center [183, 148] width 45 height 8
select select "service"
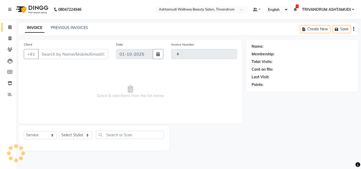
type input "3740"
select select "4636"
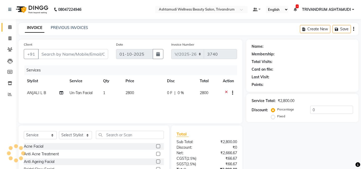
type input "8129048838"
select select "27021"
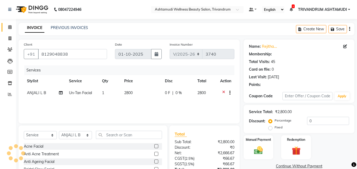
select select "2: Object"
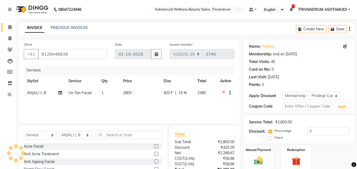
type input "15"
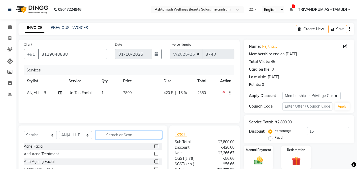
click at [120, 136] on input "text" at bounding box center [129, 135] width 66 height 8
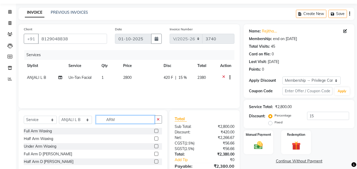
scroll to position [42, 0]
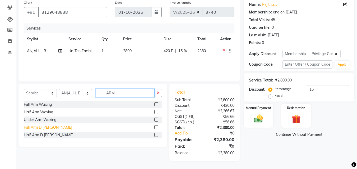
type input "ARM"
click at [37, 128] on div "Full Arm D [PERSON_NAME]" at bounding box center [48, 128] width 48 height 6
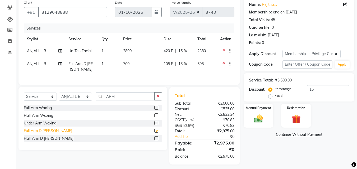
checkbox input "false"
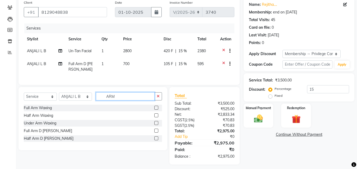
click at [121, 94] on input "ARM" at bounding box center [125, 97] width 59 height 8
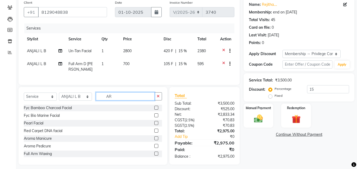
type input "A"
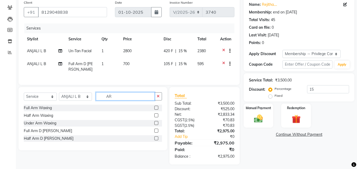
type input "A"
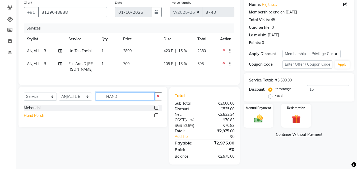
type input "HAND"
click at [29, 114] on div "Hand Polish" at bounding box center [34, 116] width 20 height 6
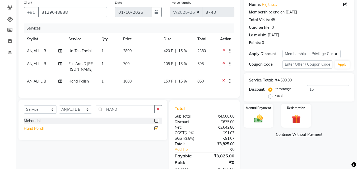
checkbox input "false"
click at [133, 107] on input "HAND" at bounding box center [125, 109] width 59 height 8
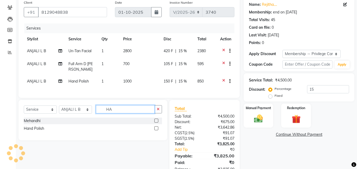
type input "H"
type input "BACK"
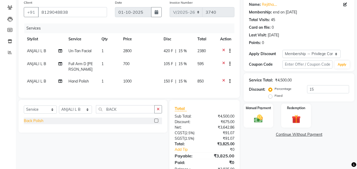
click at [38, 120] on div "Back Polish" at bounding box center [34, 121] width 20 height 6
checkbox input "false"
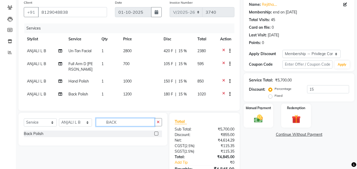
click at [124, 123] on input "BACK" at bounding box center [125, 122] width 59 height 8
type input "B"
type input "ICE"
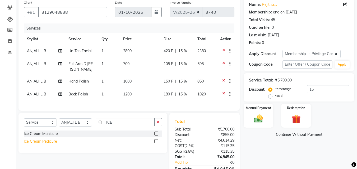
click at [44, 140] on div "Ice Cream Pedicure" at bounding box center [40, 142] width 33 height 6
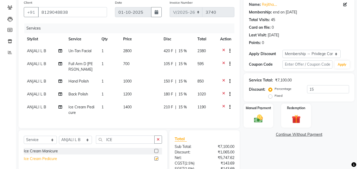
checkbox input "false"
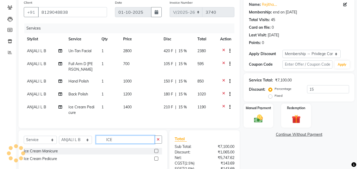
click at [116, 142] on input "ICE" at bounding box center [125, 140] width 59 height 8
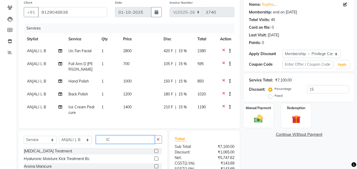
type input "I"
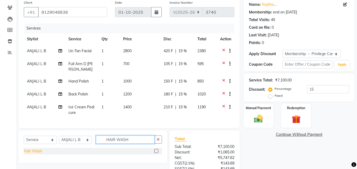
type input "HAIR WASH"
click at [35, 151] on div "Hair Wash" at bounding box center [33, 152] width 18 height 6
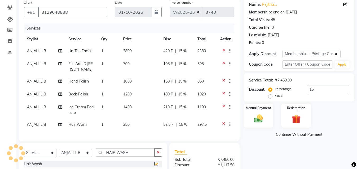
checkbox input "false"
click at [136, 155] on input "HAIR WASH" at bounding box center [125, 153] width 59 height 8
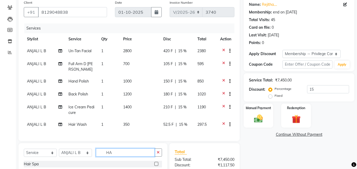
type input "H"
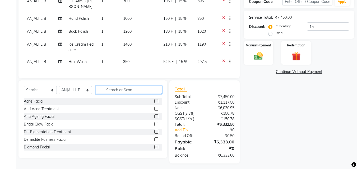
scroll to position [107, 0]
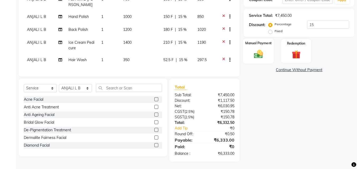
click at [258, 47] on div "Manual Payment" at bounding box center [258, 51] width 31 height 25
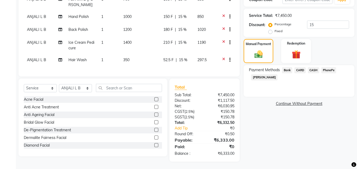
click at [332, 69] on span "PhonePe" at bounding box center [329, 70] width 15 height 6
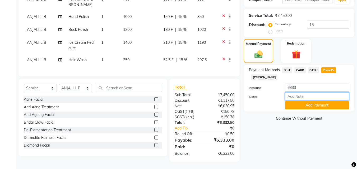
click at [307, 96] on input "Note:" at bounding box center [317, 97] width 64 height 8
type input "SHUHAINA"
click at [306, 105] on button "Add Payment" at bounding box center [317, 106] width 64 height 8
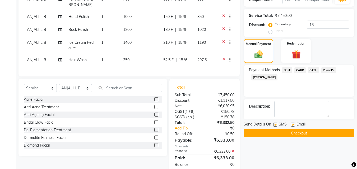
click at [295, 123] on label at bounding box center [293, 125] width 4 height 4
click at [295, 123] on input "checkbox" at bounding box center [292, 124] width 3 height 3
checkbox input "false"
click at [276, 125] on label at bounding box center [275, 125] width 4 height 4
click at [276, 125] on input "checkbox" at bounding box center [274, 124] width 3 height 3
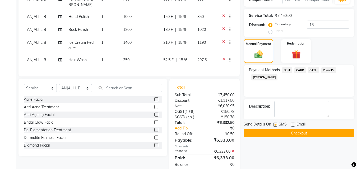
checkbox input "false"
click at [276, 134] on button "Checkout" at bounding box center [299, 134] width 111 height 8
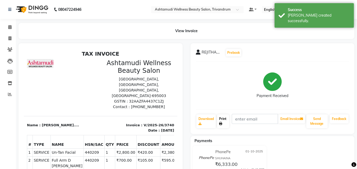
click at [221, 126] on link "Print" at bounding box center [223, 122] width 12 height 14
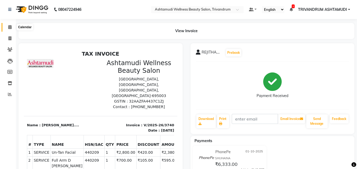
drag, startPoint x: 9, startPoint y: 26, endPoint x: 15, endPoint y: 34, distance: 9.8
click at [9, 26] on icon at bounding box center [9, 27] width 3 height 4
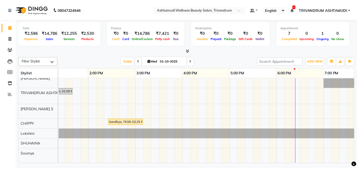
scroll to position [0, 208]
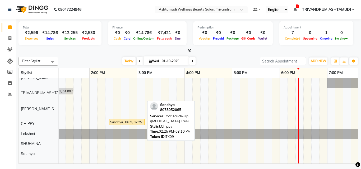
click at [123, 120] on div "Sandhya, TK09, 02:25 PM-03:10 PM, Root Touch-Up (Ammonia Free)" at bounding box center [127, 122] width 34 height 5
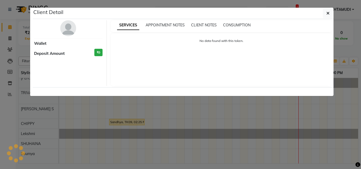
select select "1"
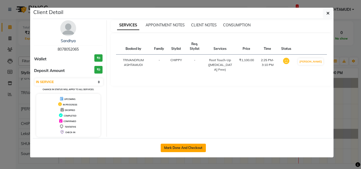
click at [175, 150] on button "Mark Done And Checkout" at bounding box center [183, 148] width 45 height 8
select select "service"
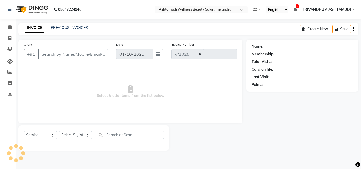
select select "4636"
type input "3741"
type input "8078052065"
select select "82502"
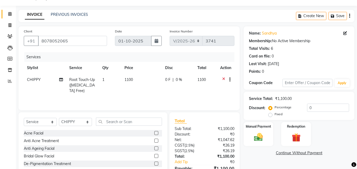
scroll to position [26, 0]
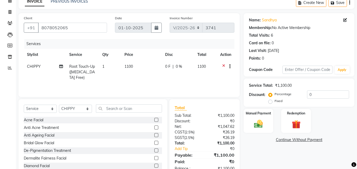
click at [223, 66] on icon at bounding box center [223, 67] width 3 height 7
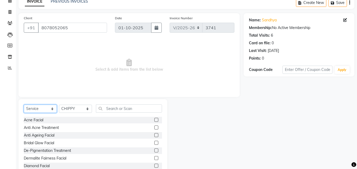
click at [30, 109] on select "Select Service Product Membership Package Voucher Prepaid Gift Card" at bounding box center [40, 109] width 33 height 8
select select "package"
click at [24, 111] on select "Select Service Product Membership Package Voucher Prepaid Gift Card" at bounding box center [40, 109] width 33 height 8
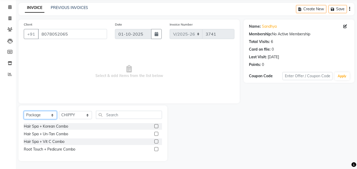
scroll to position [20, 0]
click at [156, 148] on label at bounding box center [156, 150] width 4 height 4
click at [156, 148] on input "checkbox" at bounding box center [155, 149] width 3 height 3
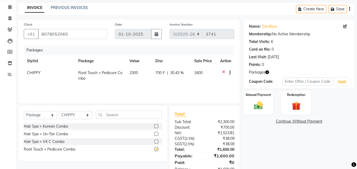
checkbox input "false"
click at [157, 126] on label at bounding box center [156, 127] width 4 height 4
click at [157, 126] on input "checkbox" at bounding box center [155, 126] width 3 height 3
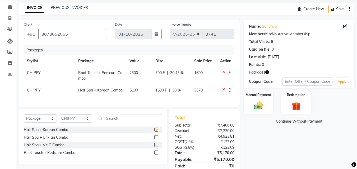
checkbox input "false"
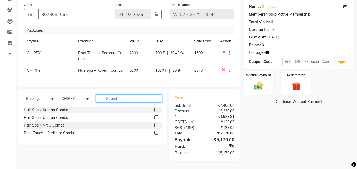
click at [112, 100] on input "text" at bounding box center [129, 99] width 66 height 8
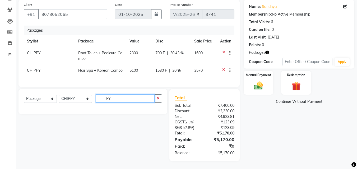
type input "E"
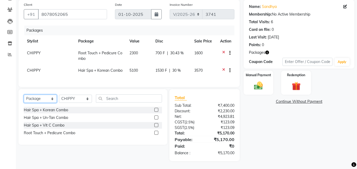
click at [38, 99] on select "Select Service Product Membership Package Voucher Prepaid Gift Card" at bounding box center [40, 99] width 33 height 8
select select "service"
click at [24, 95] on select "Select Service Product Membership Package Voucher Prepaid Gift Card" at bounding box center [40, 99] width 33 height 8
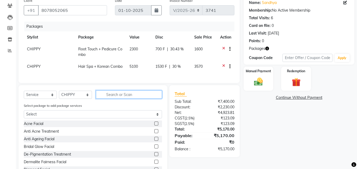
click at [108, 98] on input "text" at bounding box center [129, 95] width 66 height 8
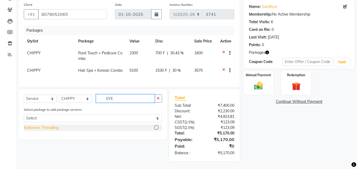
type input "EYE"
click at [36, 128] on div "Eyebrows Threading" at bounding box center [41, 128] width 35 height 6
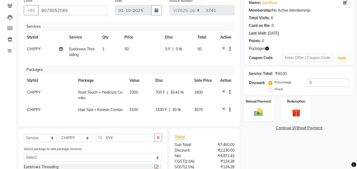
checkbox input "false"
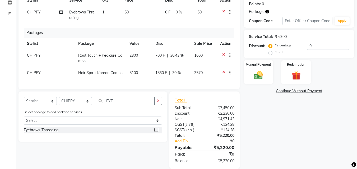
scroll to position [93, 0]
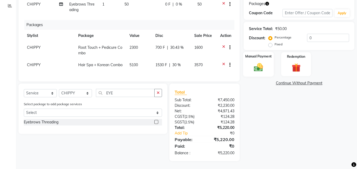
drag, startPoint x: 258, startPoint y: 59, endPoint x: 258, endPoint y: 63, distance: 3.7
click at [258, 62] on img at bounding box center [258, 67] width 15 height 11
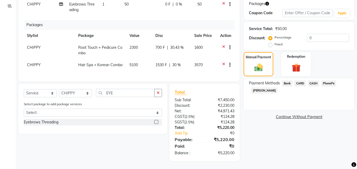
drag, startPoint x: 297, startPoint y: 76, endPoint x: 299, endPoint y: 85, distance: 8.8
click at [298, 81] on span "CARD" at bounding box center [300, 84] width 11 height 6
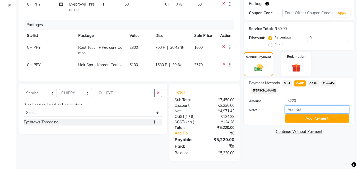
click at [296, 106] on input "Note:" at bounding box center [317, 110] width 64 height 8
type input "SHUHAINA"
click at [309, 115] on button "Add Payment" at bounding box center [317, 119] width 64 height 8
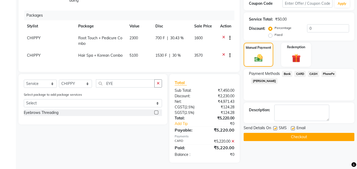
scroll to position [104, 0]
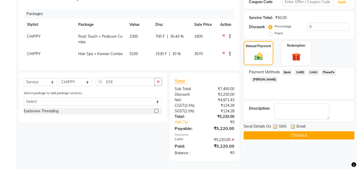
click at [298, 132] on button "Checkout" at bounding box center [299, 136] width 111 height 8
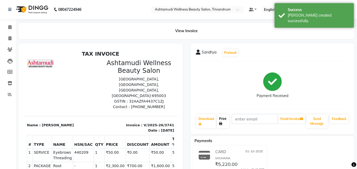
click at [221, 125] on icon at bounding box center [220, 123] width 3 height 3
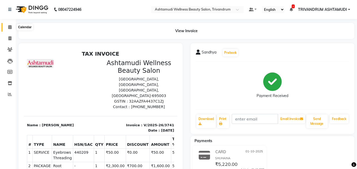
click at [9, 24] on link "Calendar" at bounding box center [8, 27] width 13 height 9
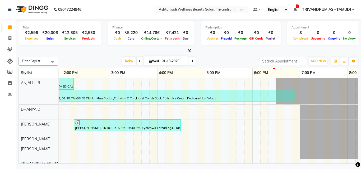
scroll to position [0, 248]
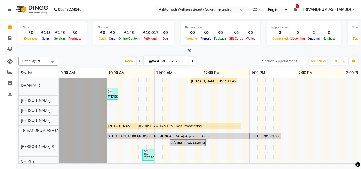
scroll to position [7, 0]
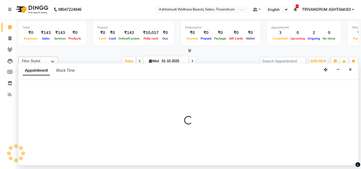
select select "27025"
select select "660"
select select "tentative"
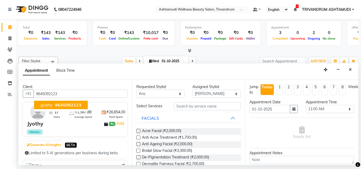
type input "9645092123"
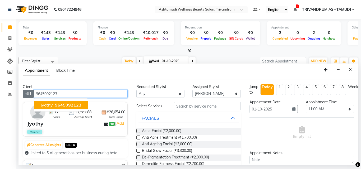
drag, startPoint x: 58, startPoint y: 94, endPoint x: 31, endPoint y: 97, distance: 27.2
click at [32, 95] on div "[PHONE_NUMBER] Jyothy 9645092123" at bounding box center [75, 94] width 105 height 8
